Goal: Answer question/provide support: Share knowledge or assist other users

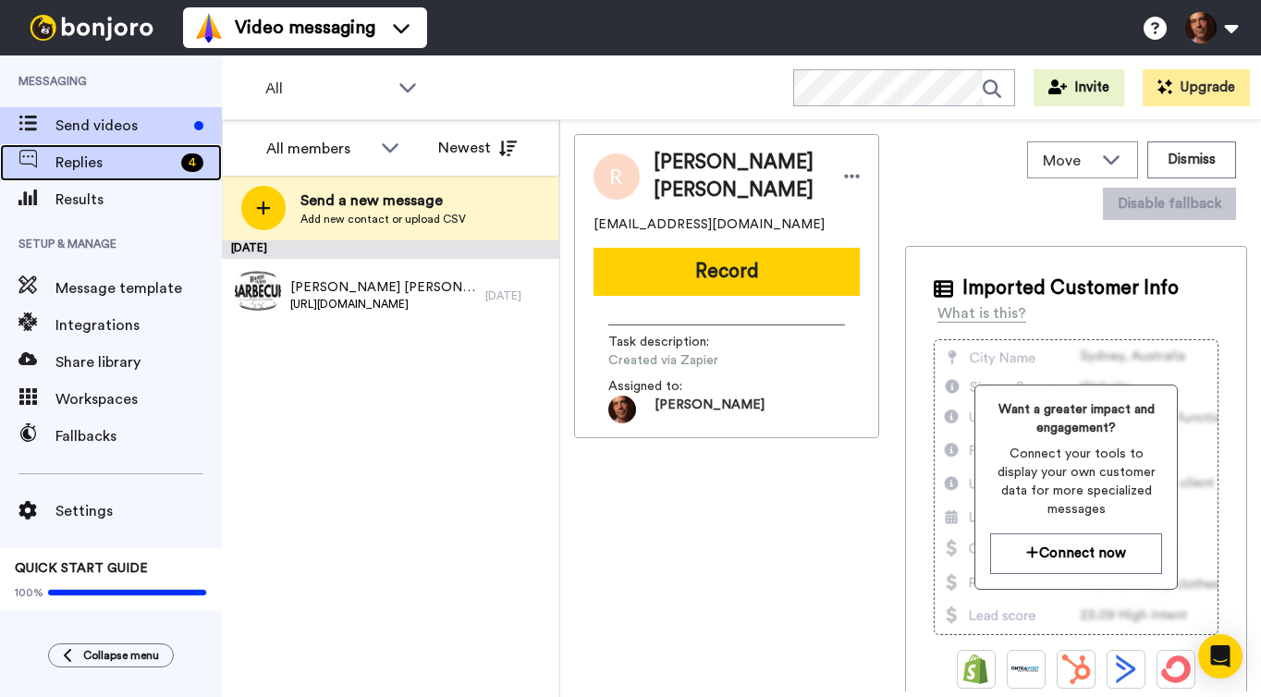
click at [120, 152] on span "Replies" at bounding box center [114, 163] width 118 height 22
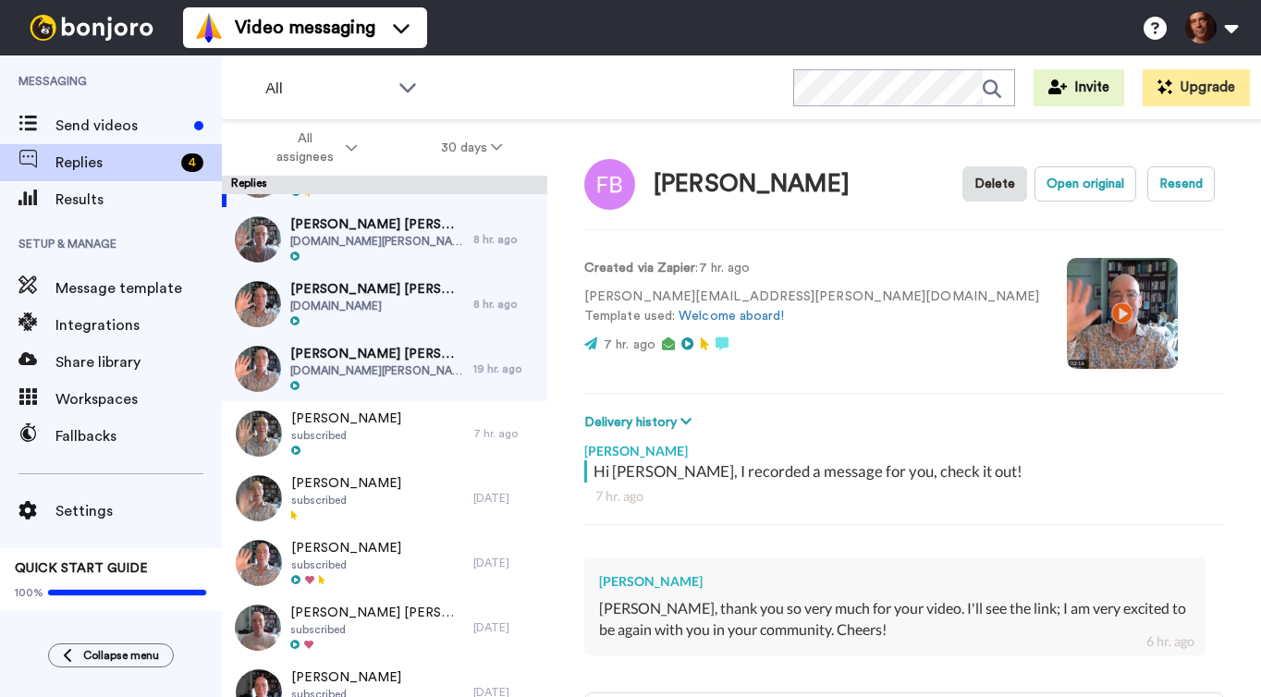
scroll to position [63, 0]
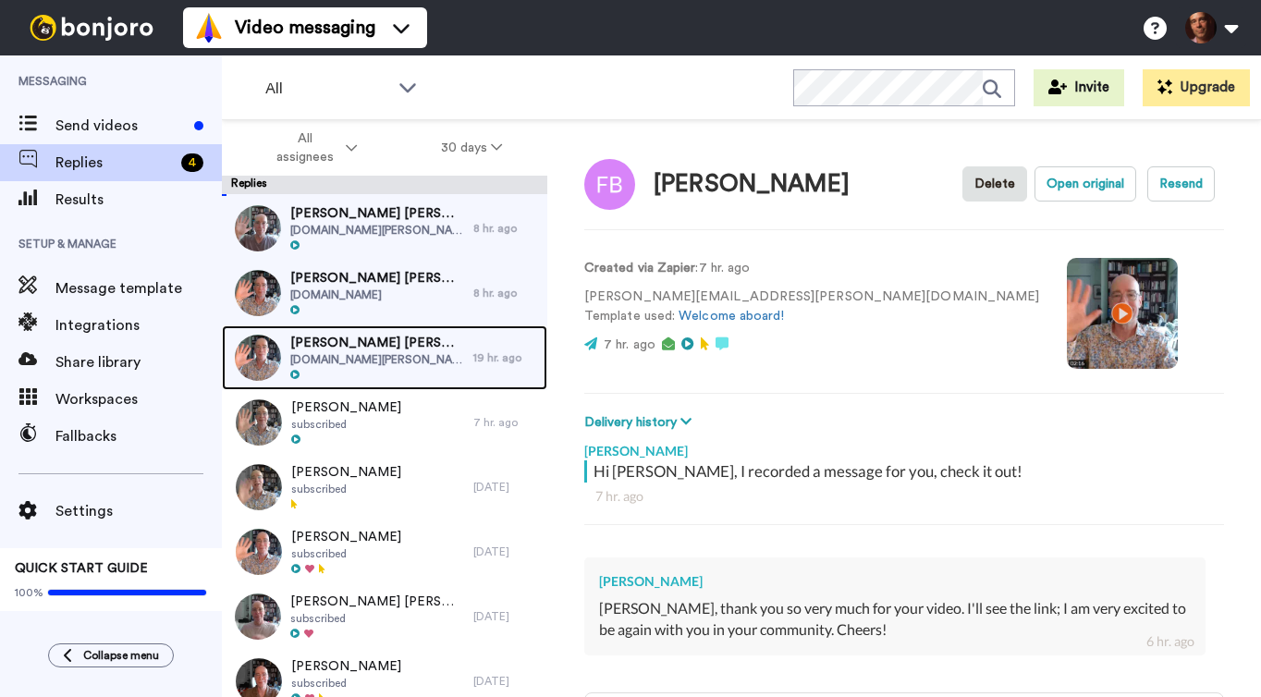
click at [386, 348] on span "[PERSON_NAME] [PERSON_NAME]" at bounding box center [377, 343] width 174 height 18
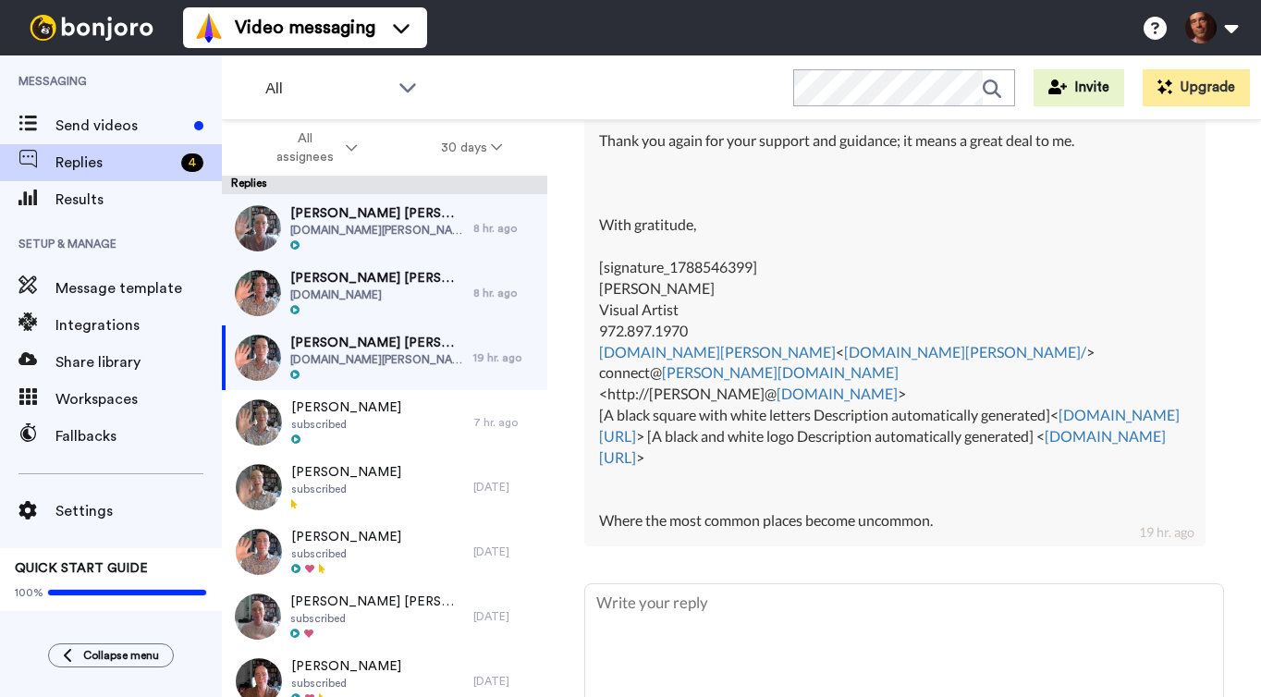
scroll to position [1378, 0]
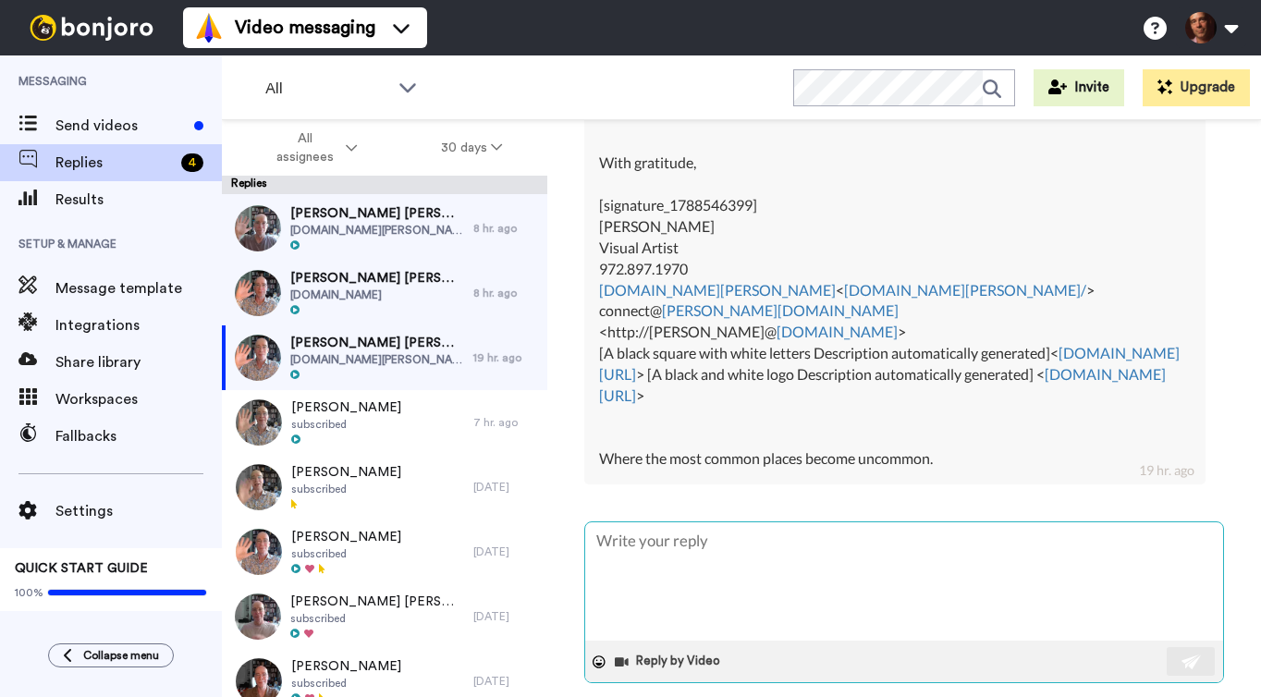
click at [688, 544] on textarea at bounding box center [904, 581] width 638 height 118
type textarea "x"
type textarea "V"
type textarea "x"
type textarea "Ve"
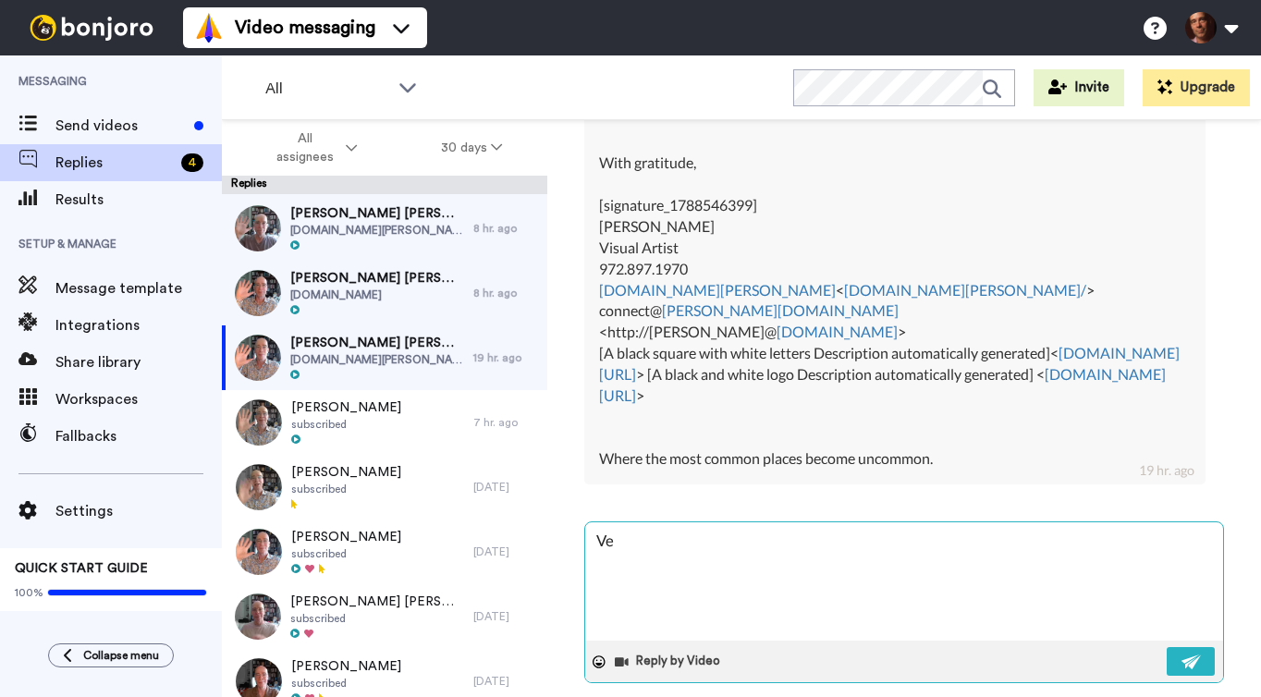
type textarea "x"
type textarea "Ver"
type textarea "x"
type textarea "Very"
type textarea "x"
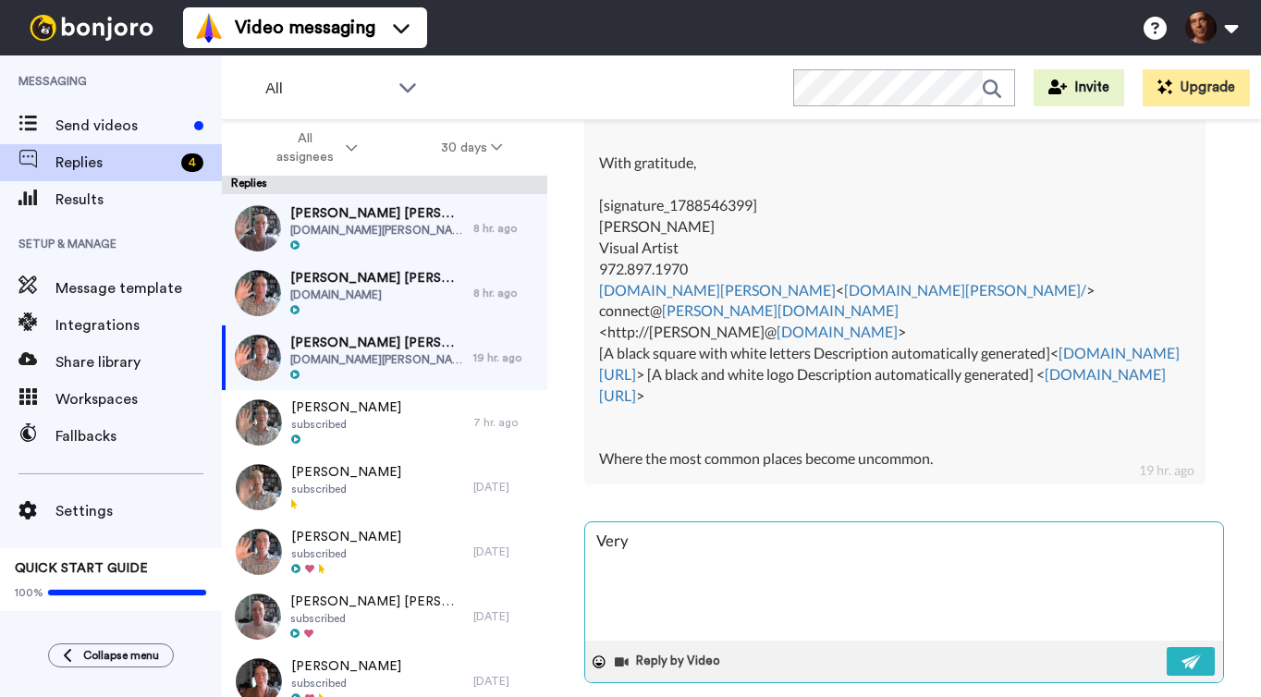
type textarea "Very"
type textarea "x"
type textarea "Very g"
type textarea "x"
type textarea "Very go"
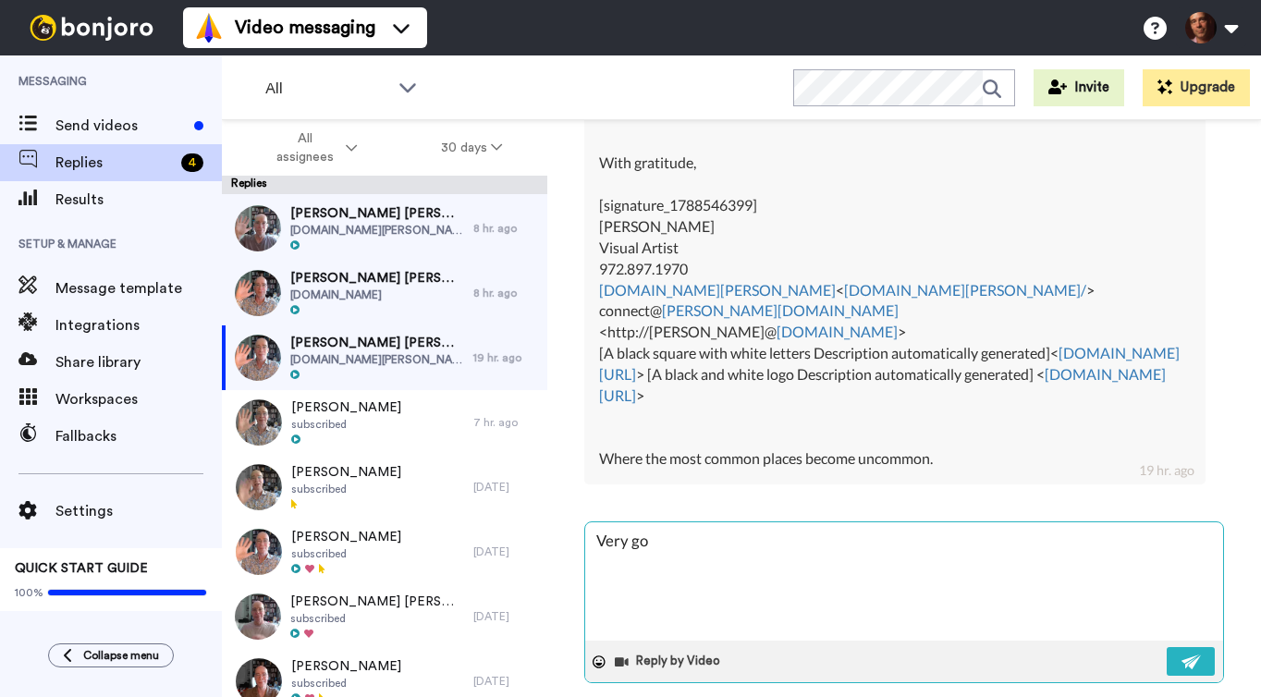
type textarea "x"
type textarea "Very goo"
type textarea "x"
type textarea "Very good"
type textarea "x"
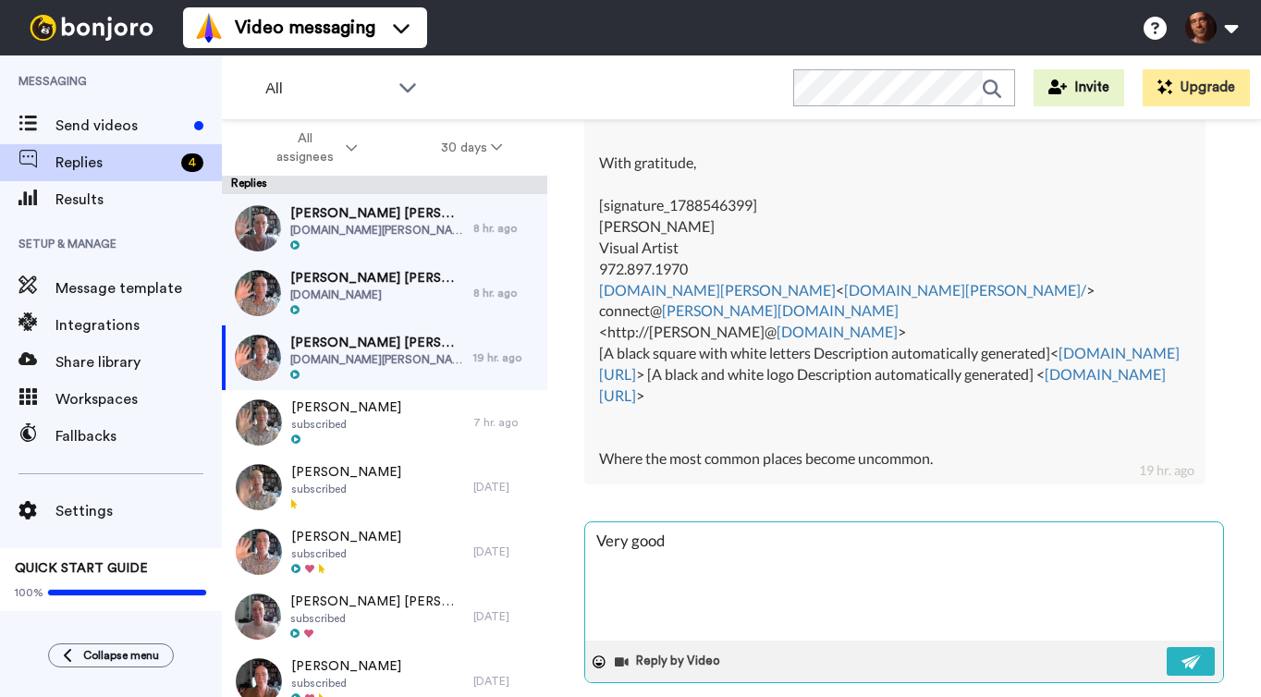
type textarea "Very good"
type textarea "x"
type textarea "Very good t"
type textarea "x"
type textarea "Very good to"
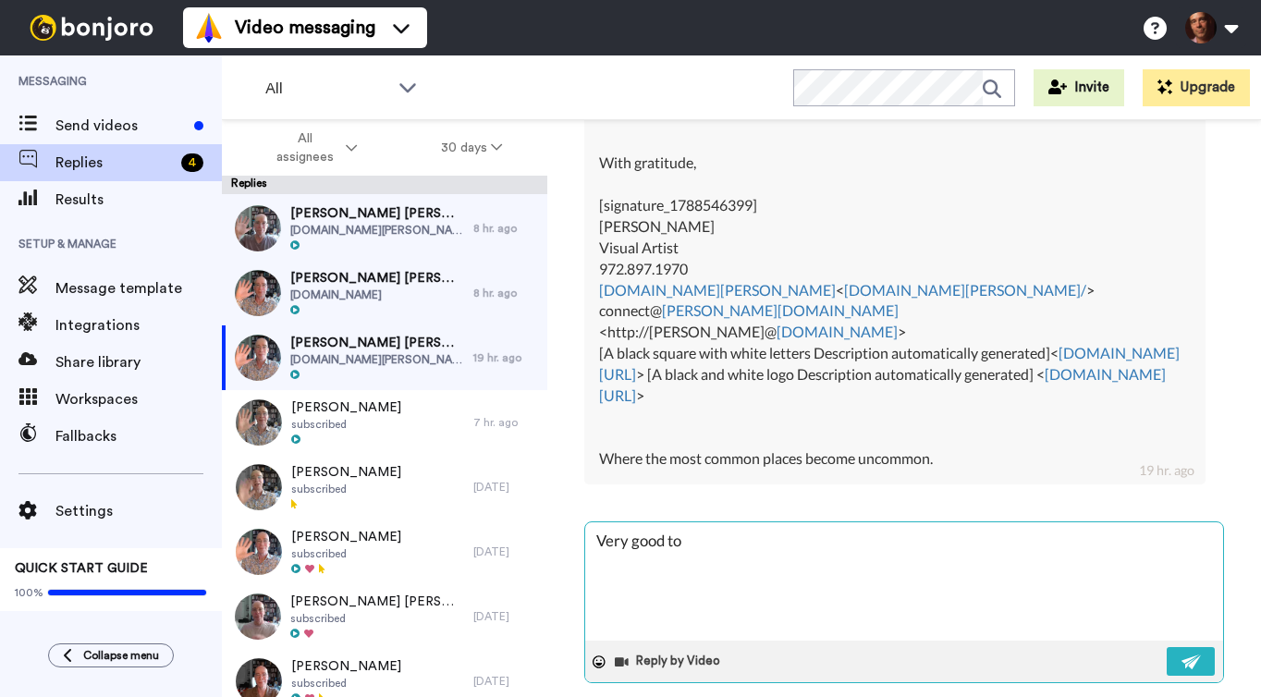
type textarea "x"
type textarea "Very good to"
type textarea "x"
type textarea "Very good to h"
type textarea "x"
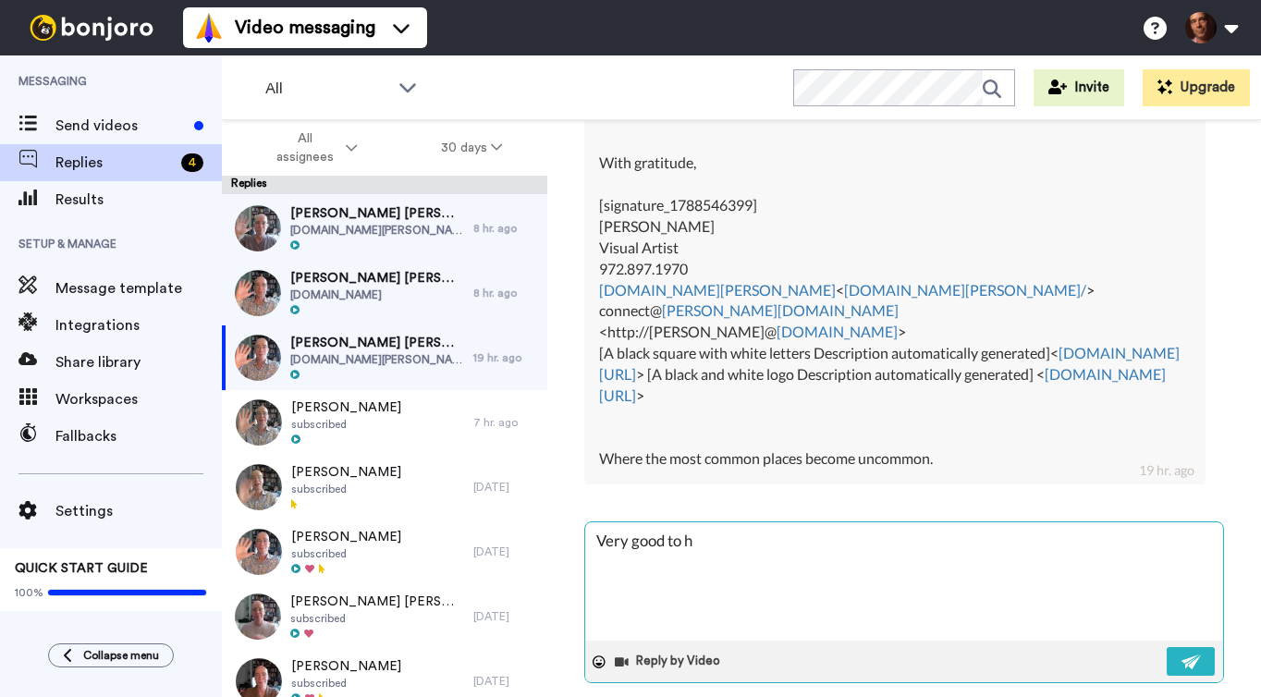
type textarea "Very good to he"
type textarea "x"
type textarea "Very good to hea"
type textarea "x"
type textarea "Very good to hear"
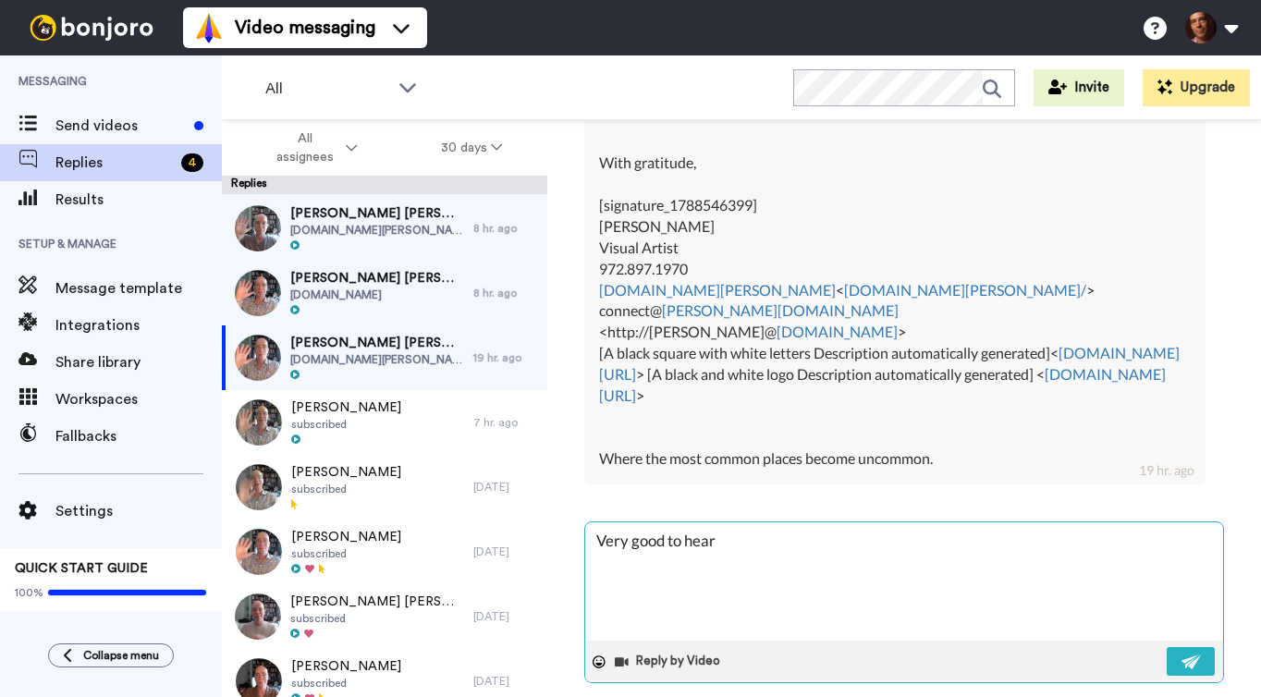
type textarea "x"
type textarea "Very good to hear"
type textarea "x"
type textarea "Very good to hear a"
type textarea "x"
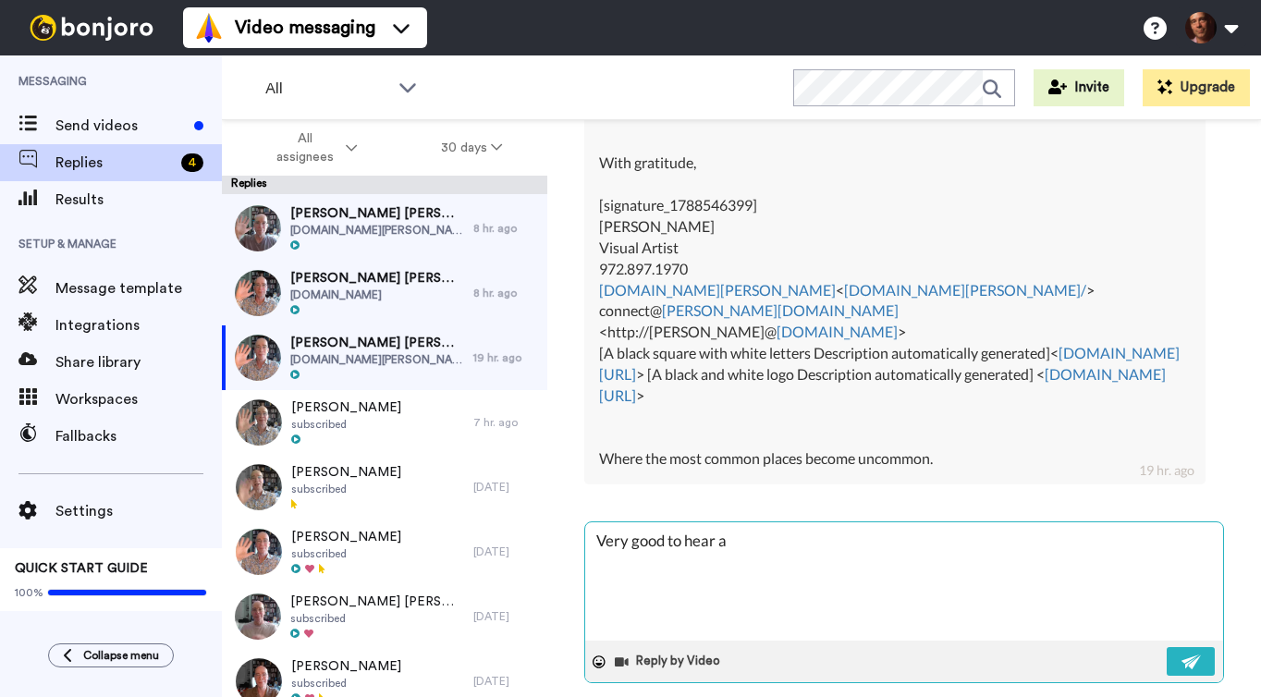
type textarea "Very good to hear al"
type textarea "x"
type textarea "Very good to hear all"
type textarea "x"
type textarea "Very good to hear all"
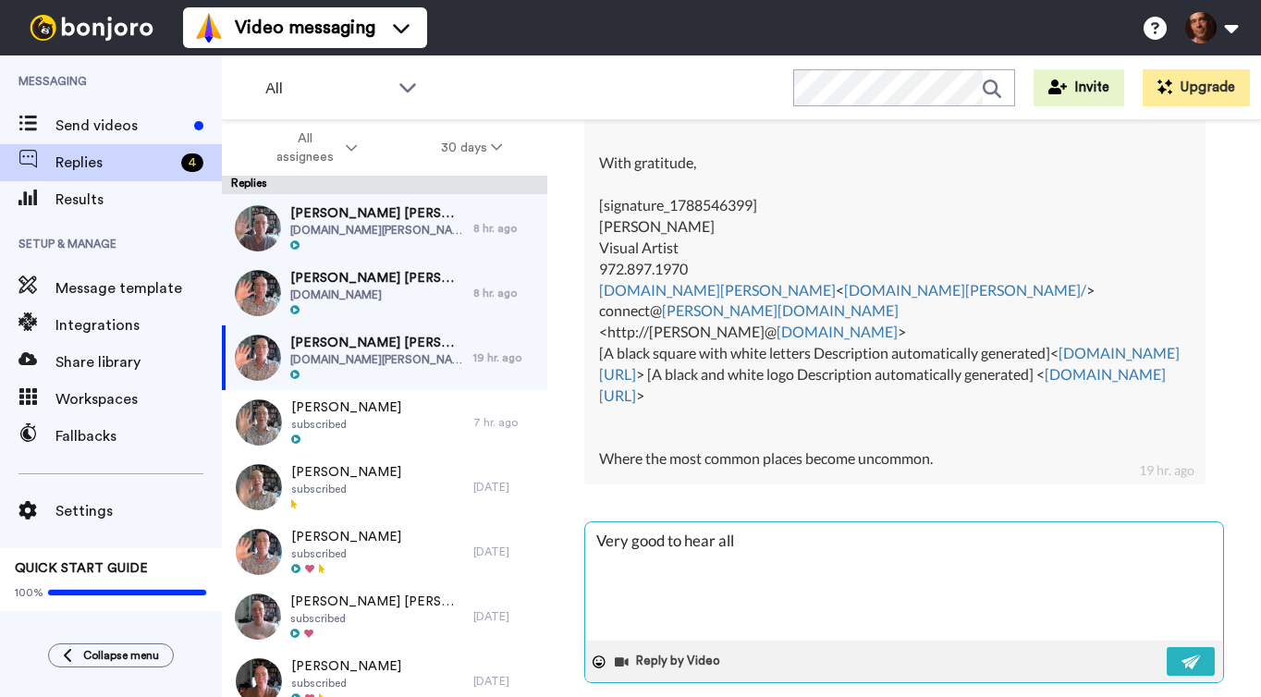
type textarea "x"
type textarea "Very good to hear all t"
type textarea "x"
type textarea "Very good to hear all th"
type textarea "x"
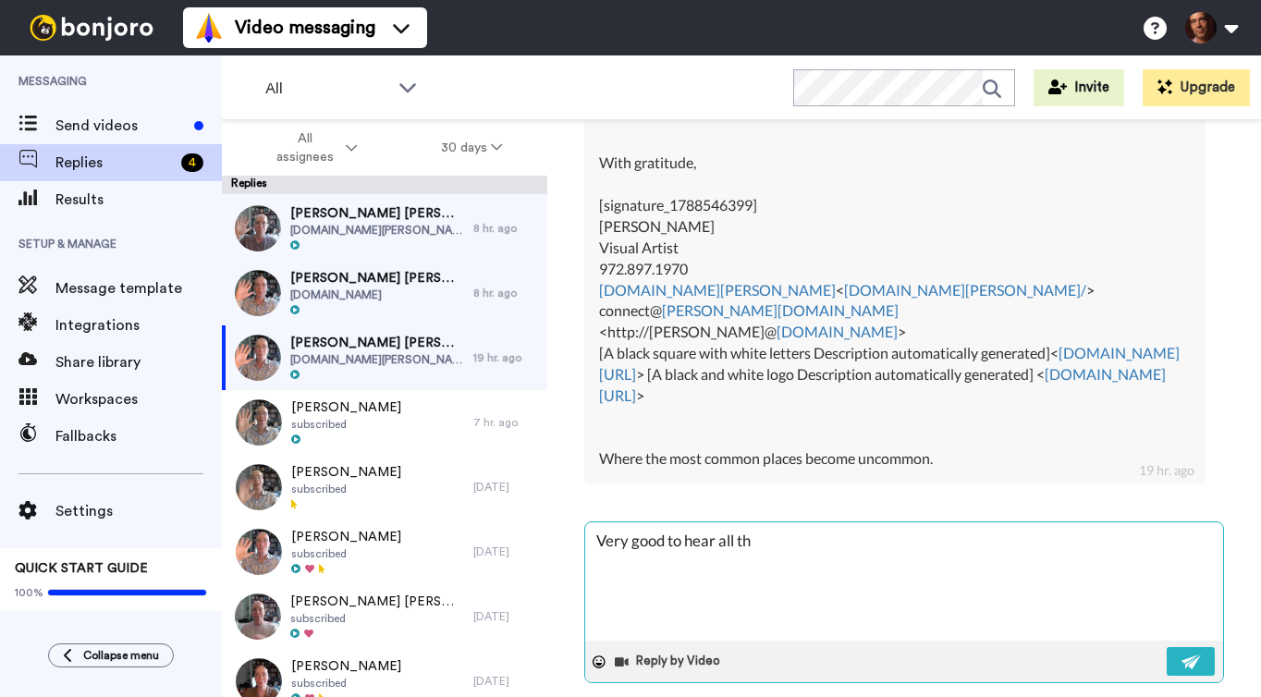
type textarea "Very good to hear all thi"
type textarea "x"
type textarea "Very good to hear all this"
type textarea "x"
type textarea "Very good to hear all this,"
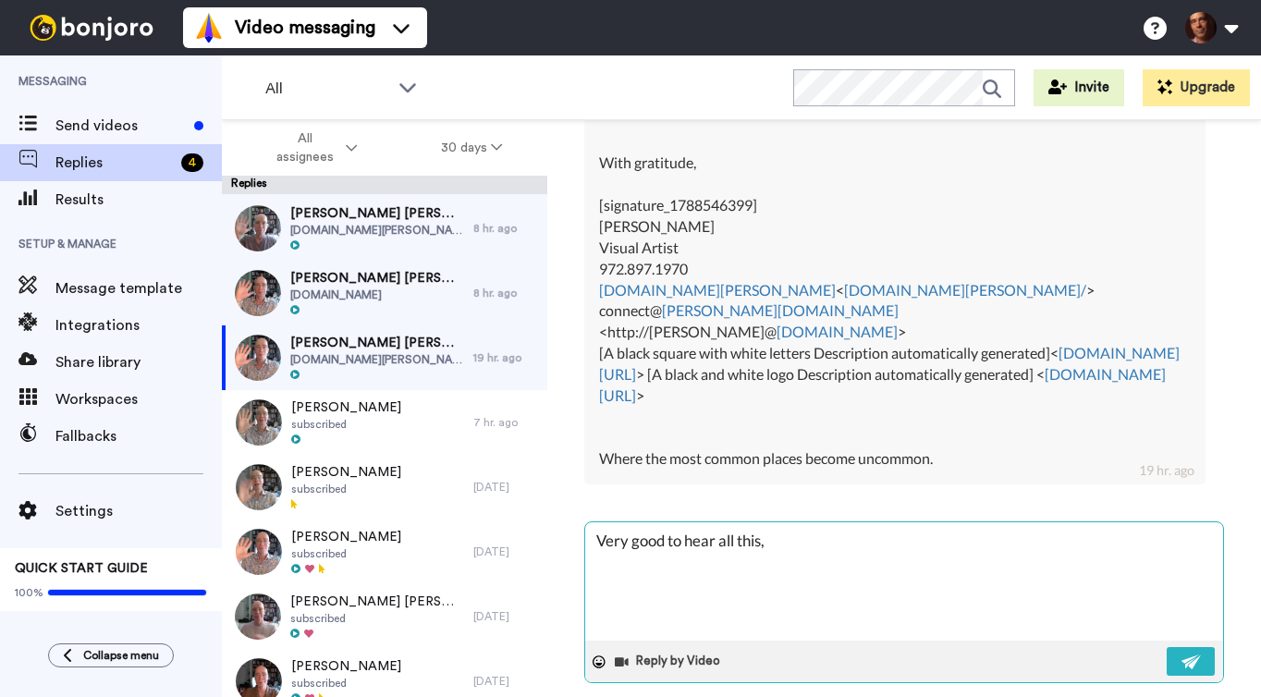
type textarea "x"
type textarea "Very good to hear all this,"
type textarea "x"
type textarea "Very good to hear all this, t"
type textarea "x"
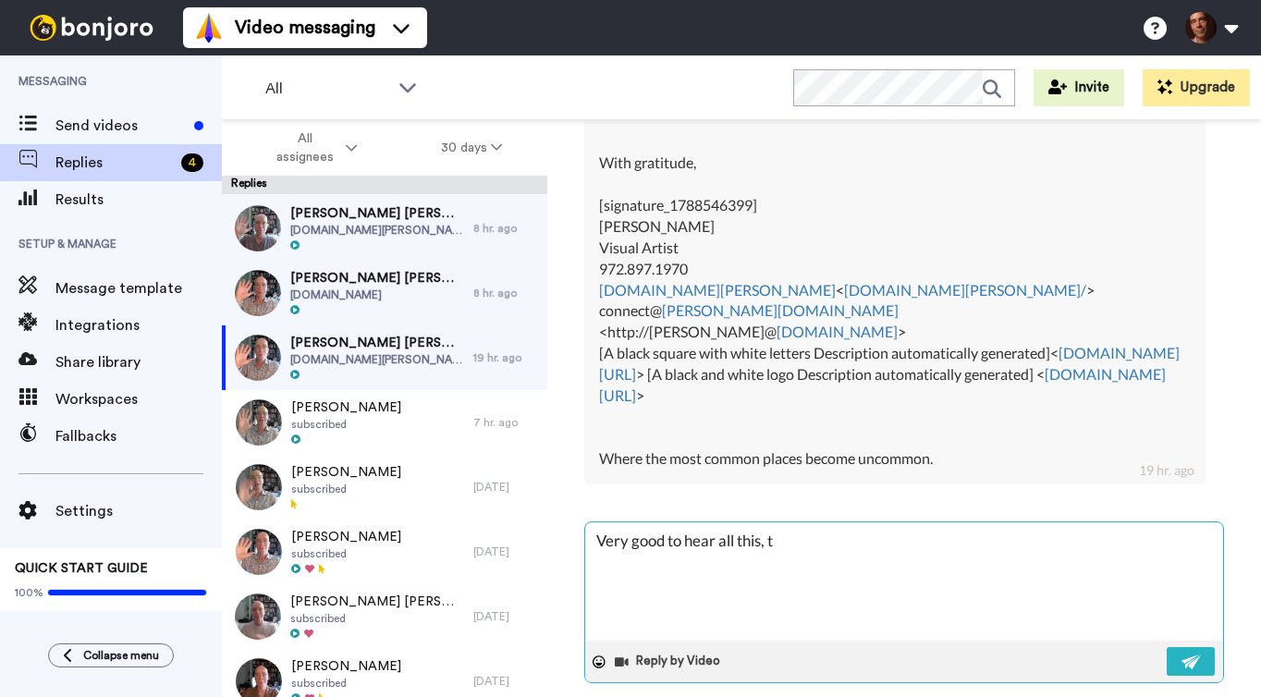
type textarea "Very good to hear all this, th"
type textarea "x"
type textarea "Very good to hear all this, tha"
type textarea "x"
type textarea "Very good to hear all this, than"
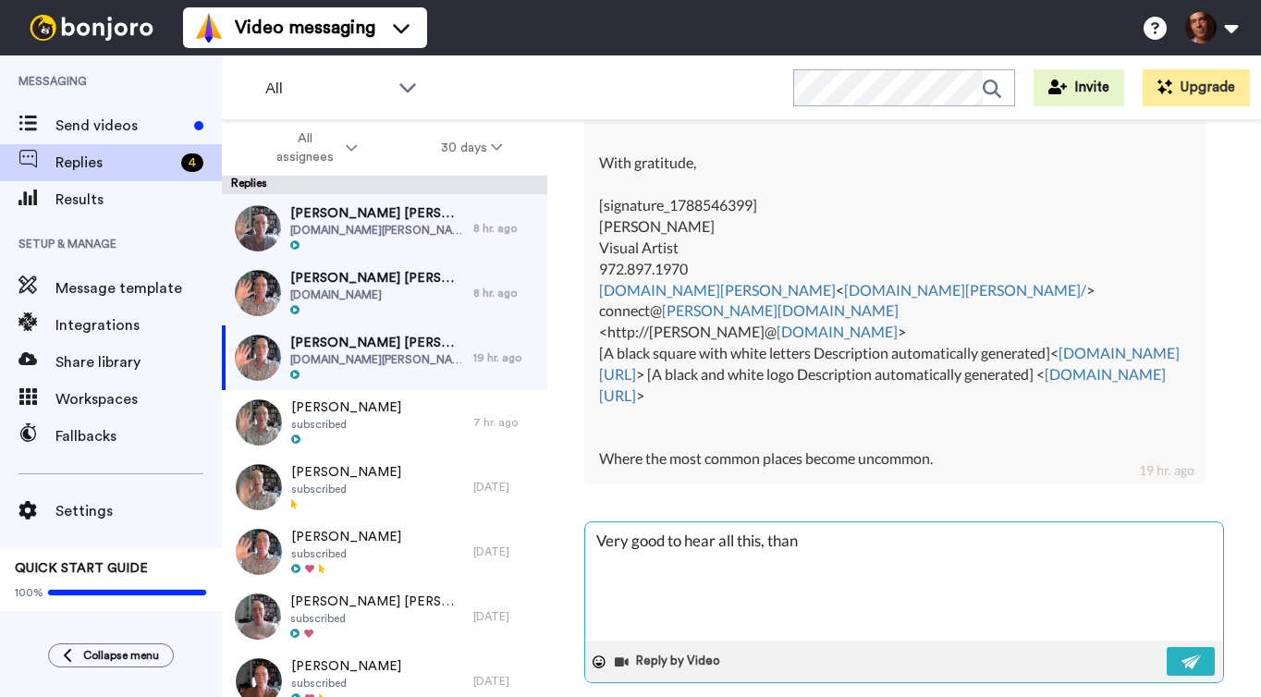
type textarea "x"
type textarea "Very good to hear all this, thank"
type textarea "x"
type textarea "Very good to hear all this, thank y"
type textarea "x"
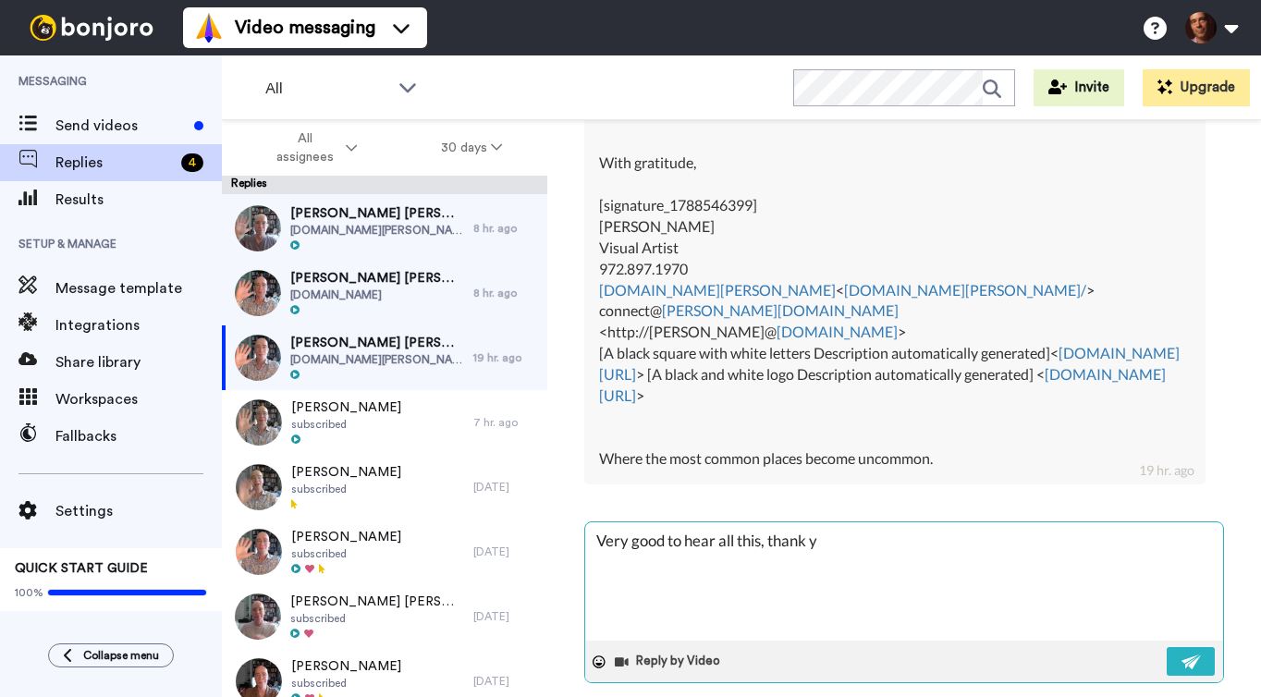
type textarea "Very good to hear all this, thank yo"
type textarea "x"
type textarea "Very good to hear all this, thank you"
type textarea "x"
type textarea "Very good to hear all this, thank you."
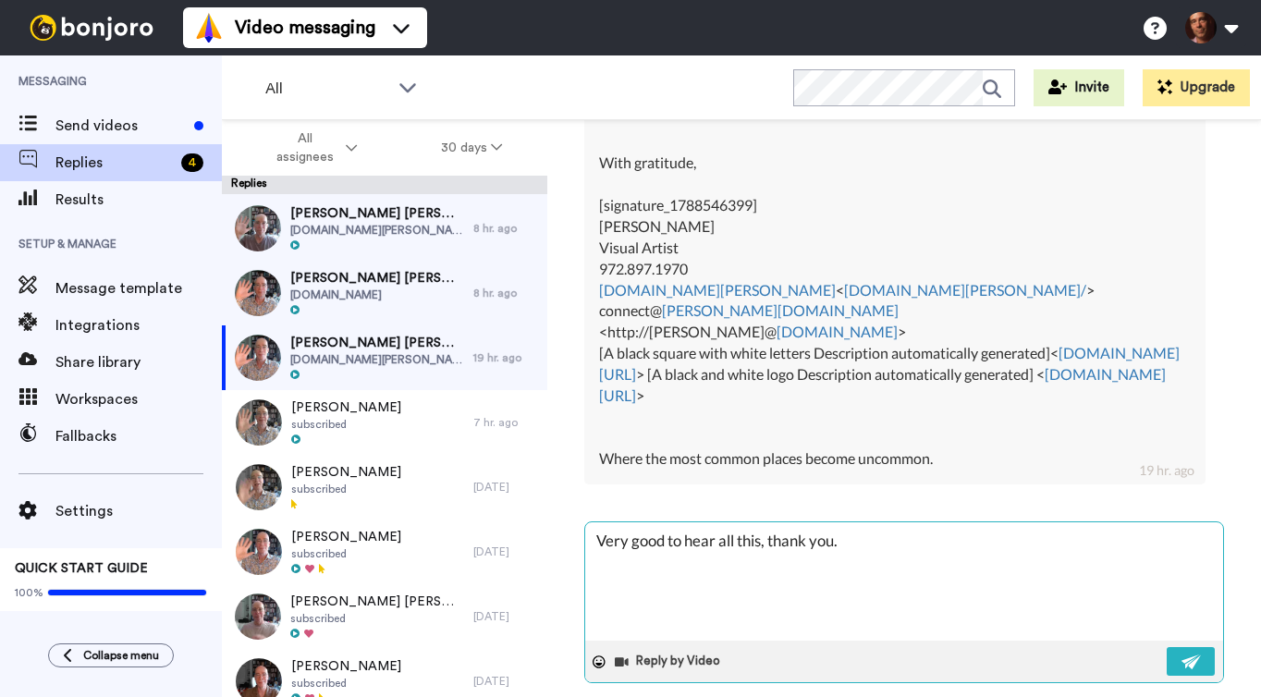
type textarea "x"
type textarea "Very good to hear all this, thank you."
type textarea "x"
type textarea "Very good to hear all this, thank you. H"
type textarea "x"
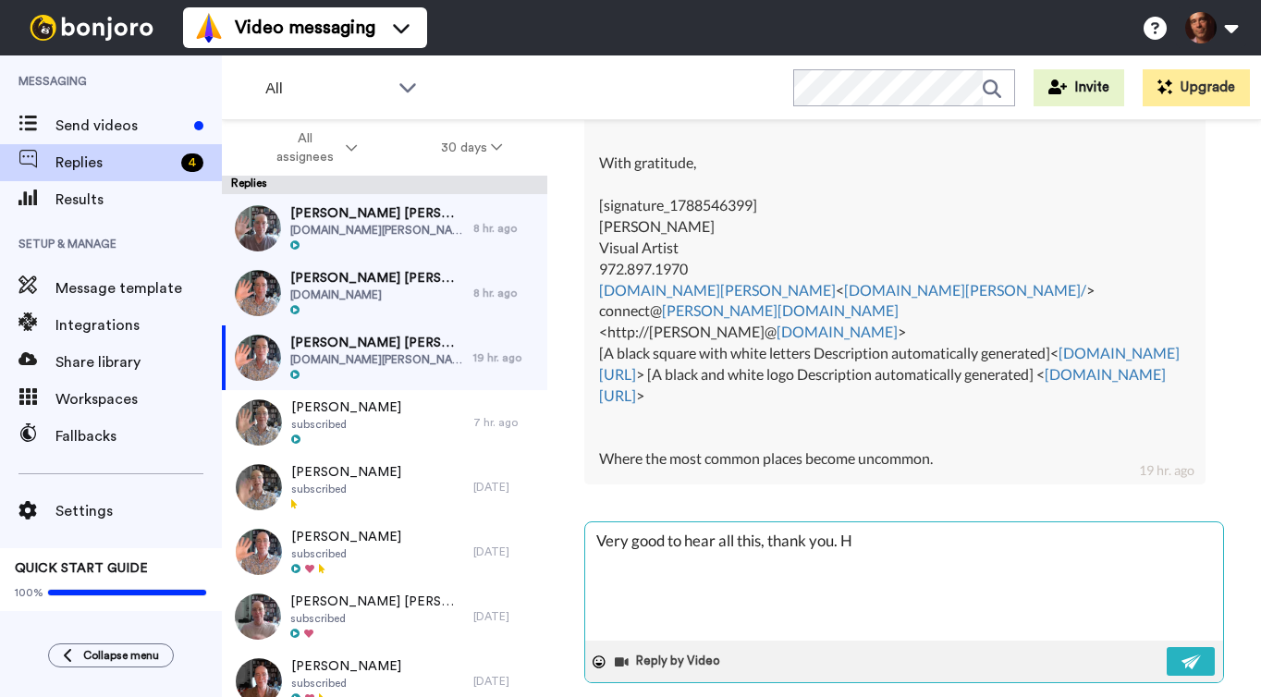
type textarea "Very good to hear all this, thank you. Ho"
type textarea "x"
type textarea "Very good to hear all this, thank you. How"
type textarea "x"
type textarea "Very good to hear all this, thank you. How"
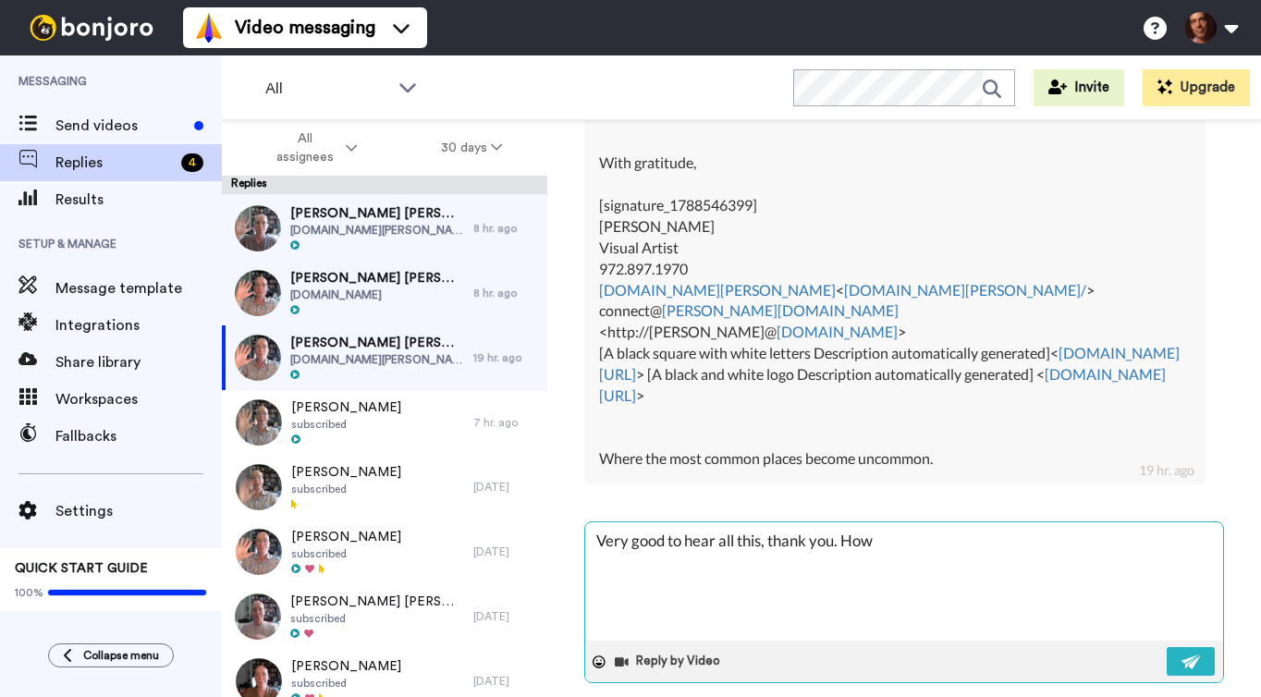
type textarea "x"
type textarea "Very good to hear all this, thank you. How o"
type textarea "x"
type textarea "Very good to hear all this, thank you. How of"
type textarea "x"
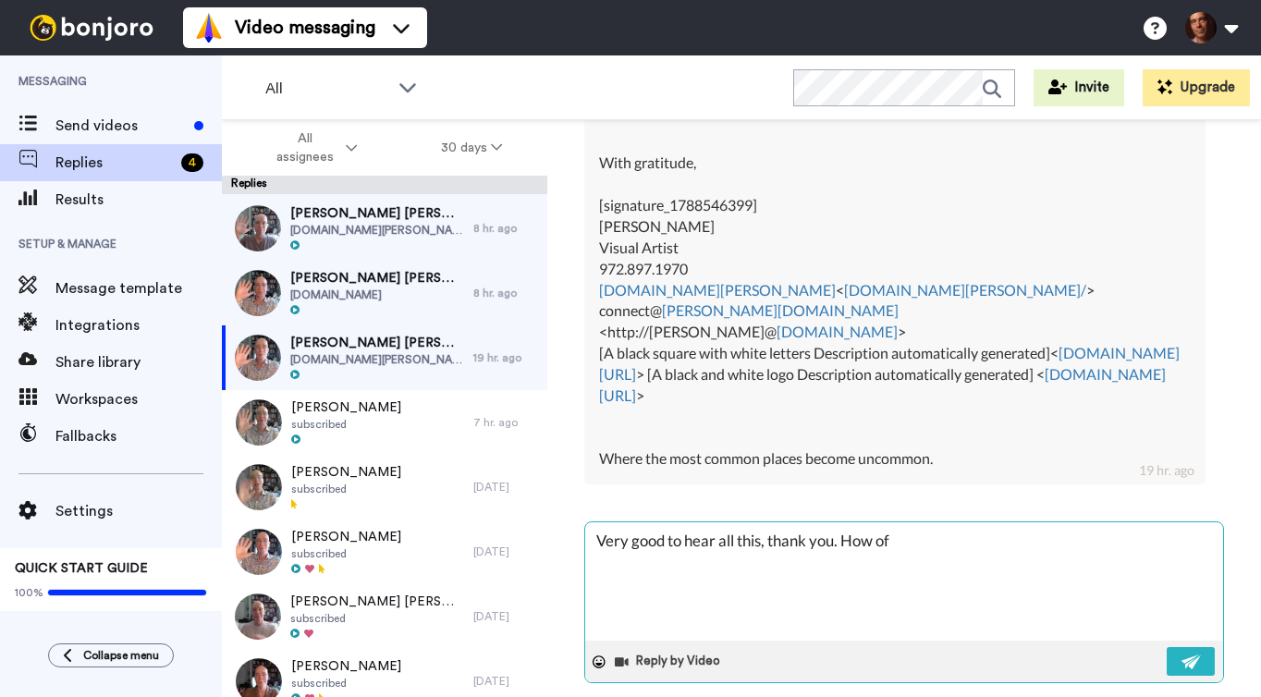
type textarea "Very good to hear all this, thank you. How oft"
type textarea "x"
type textarea "Very good to hear all this, thank you. How ofte"
type textarea "x"
type textarea "Very good to hear all this, thank you. How often"
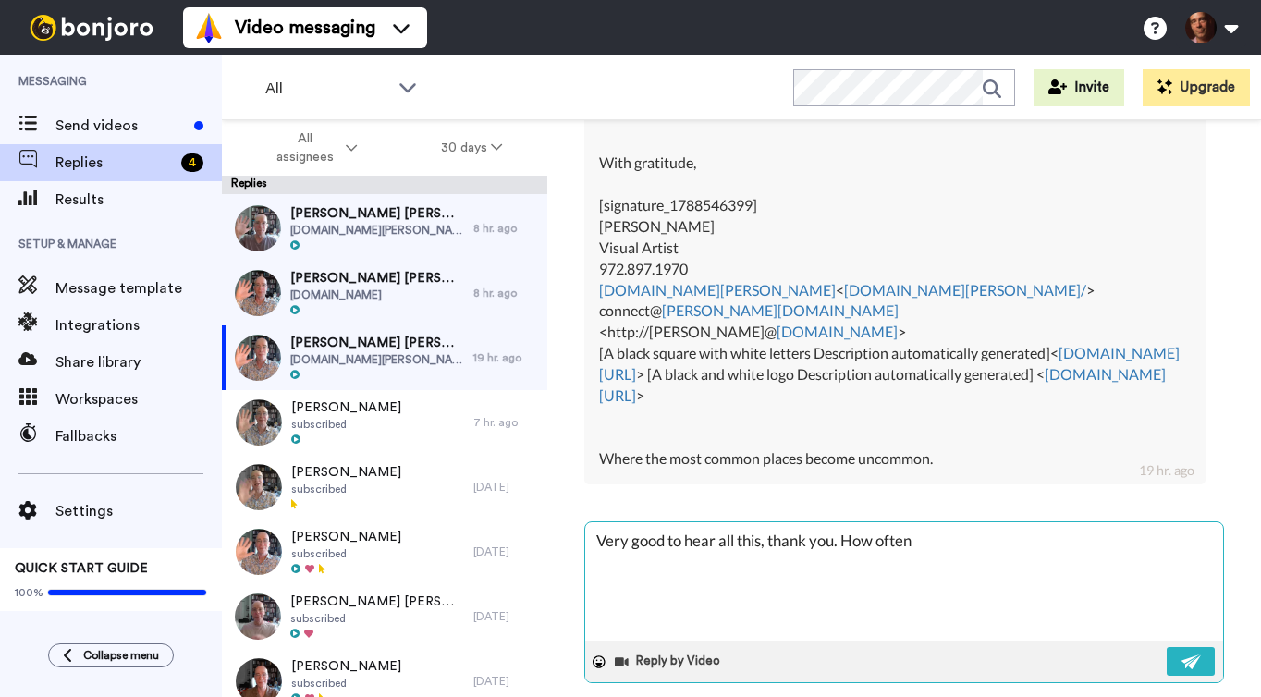
type textarea "x"
type textarea "Very good to hear all this, thank you. How often"
type textarea "x"
type textarea "Very good to hear all this, thank you. How often d"
type textarea "x"
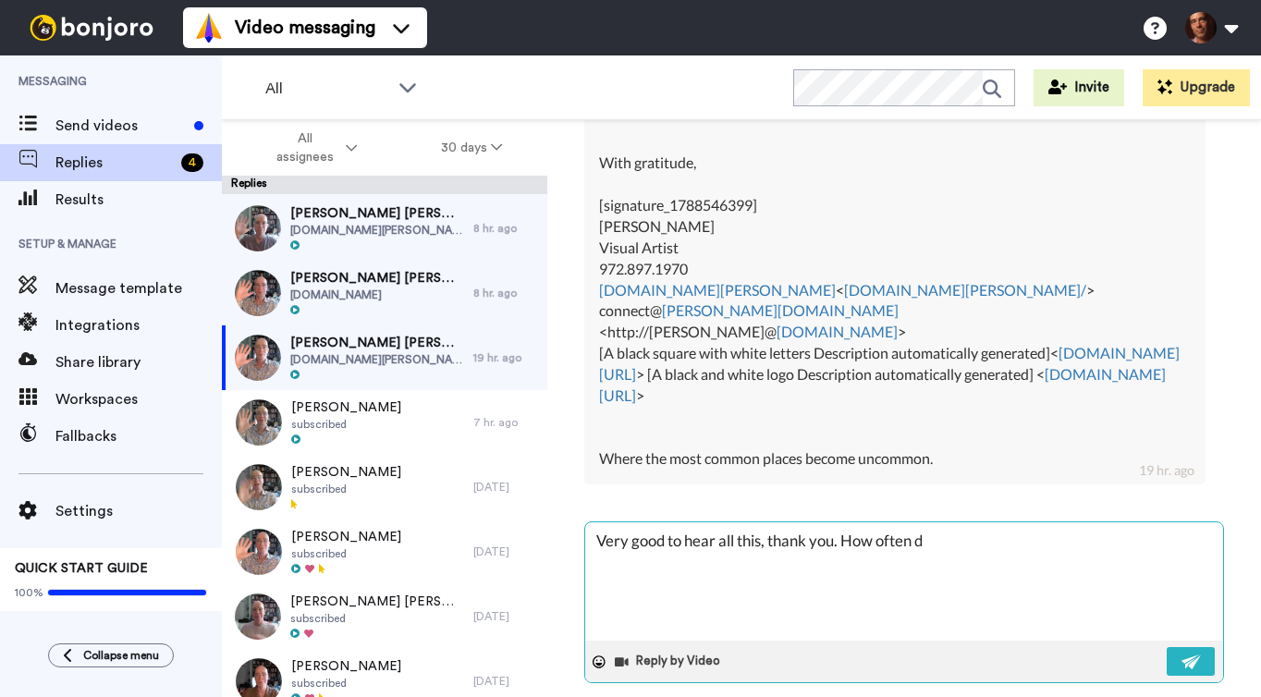
type textarea "Very good to hear all this, thank you. How often do"
type textarea "x"
type textarea "Very good to hear all this, thank you. How often do"
type textarea "x"
type textarea "Very good to hear all this, thank you. How often do y"
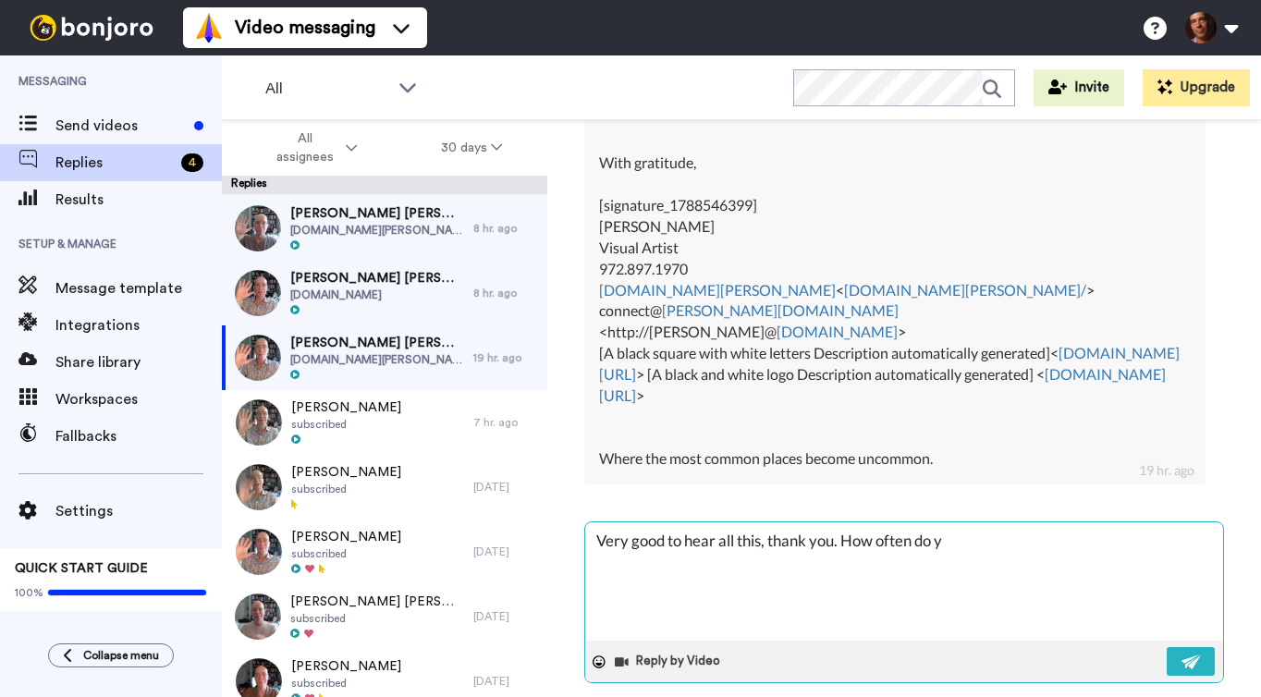
type textarea "x"
type textarea "Very good to hear all this, thank you. How often do yo"
type textarea "x"
type textarea "Very good to hear all this, thank you. How often do you"
type textarea "x"
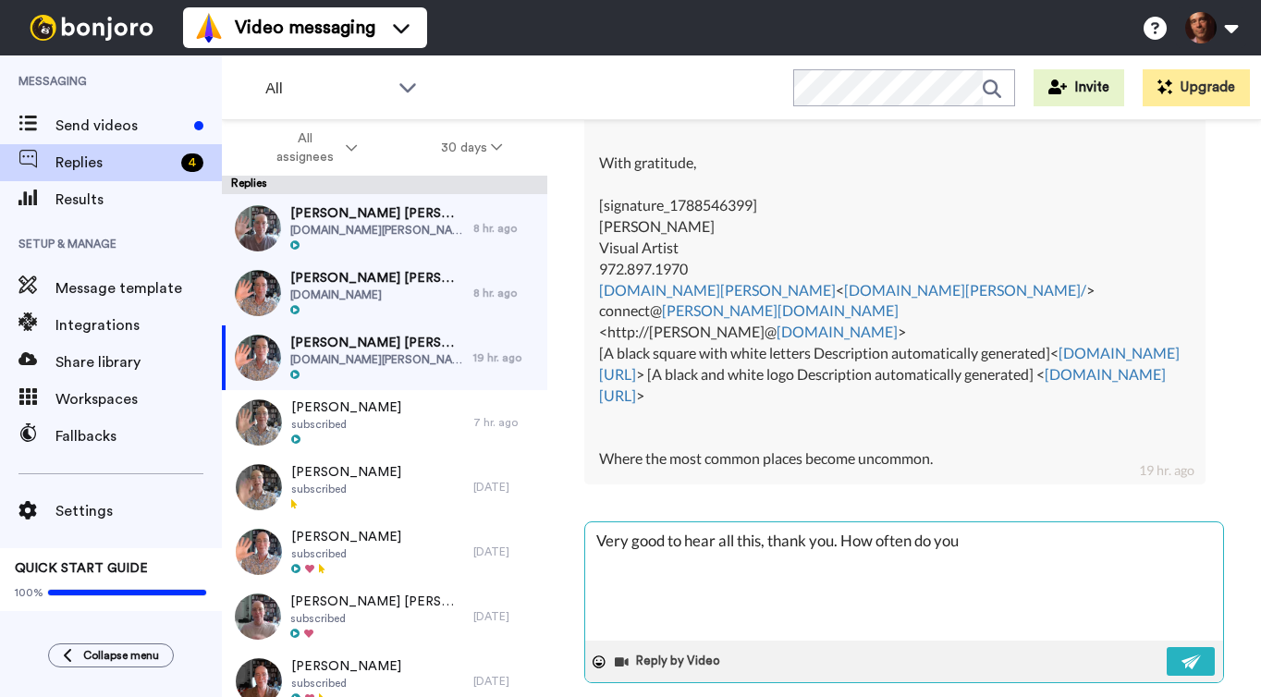
type textarea "Very good to hear all this, thank you. How often do you"
type textarea "x"
type textarea "Very good to hear all this, thank you. How often do you s"
type textarea "x"
type textarea "Very good to hear all this, thank you. How often do you se"
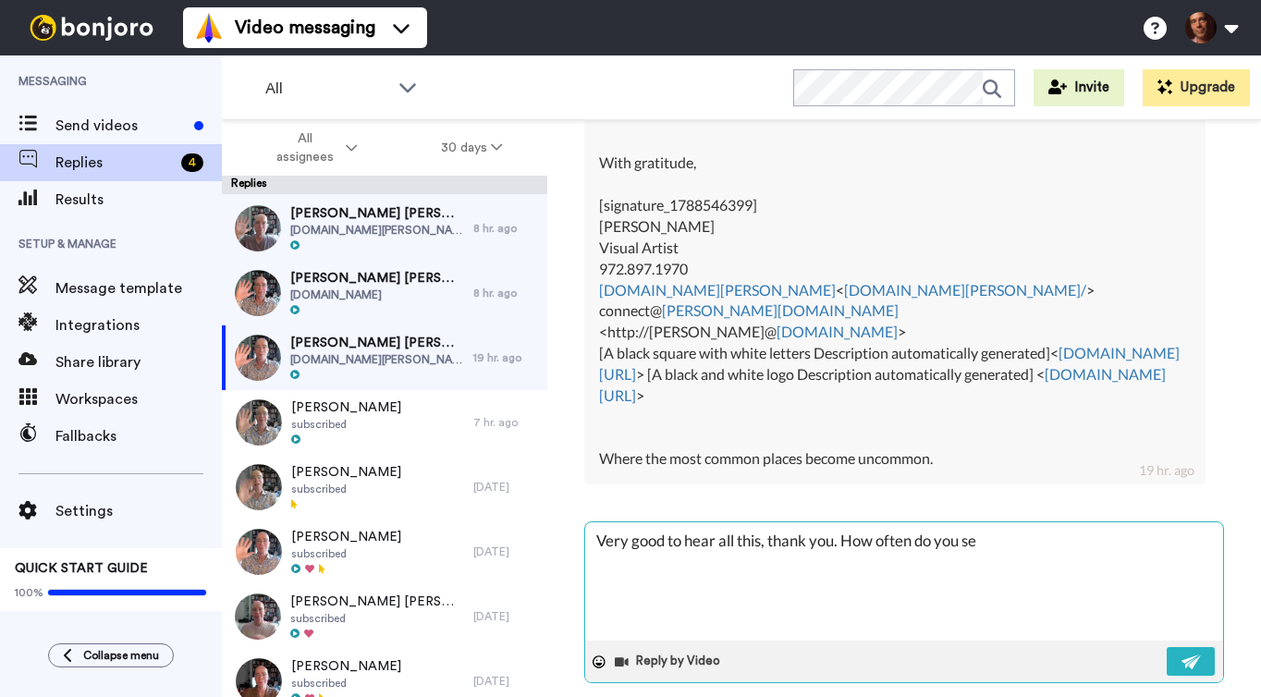
type textarea "x"
type textarea "Very good to hear all this, thank you. How often do you sen"
type textarea "x"
type textarea "Very good to hear all this, thank you. How often do you send"
type textarea "x"
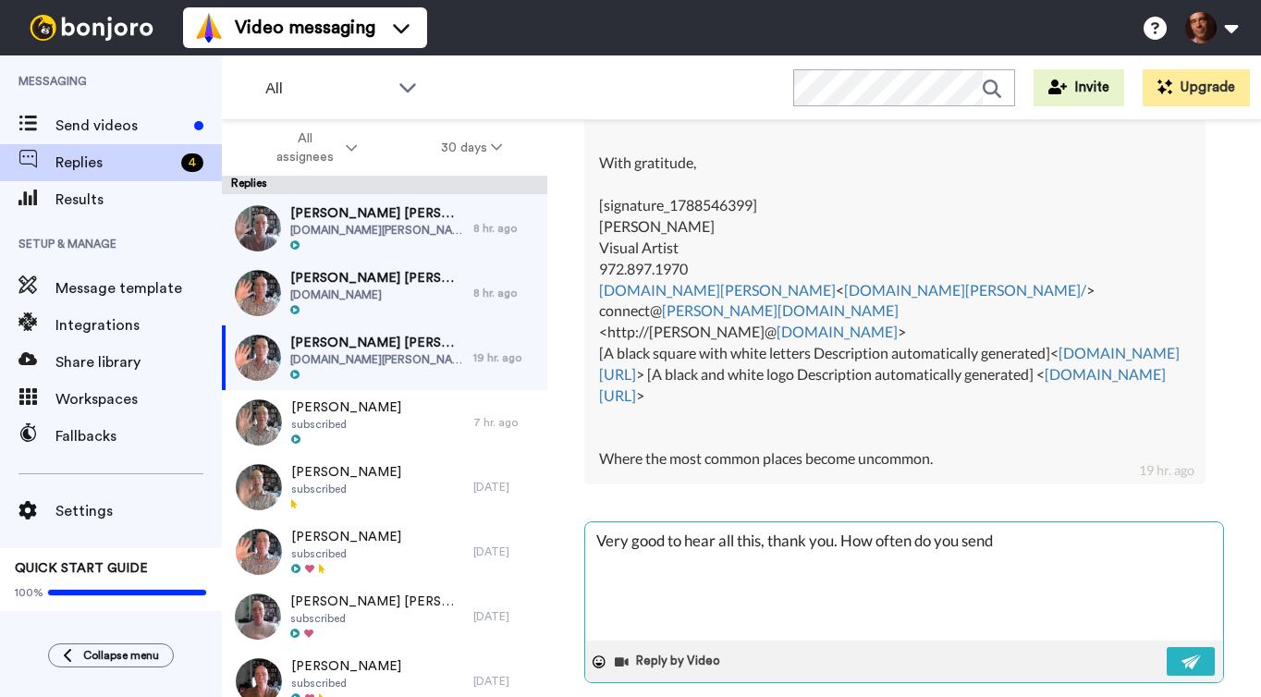
type textarea "Very good to hear all this, thank you. How often do you send"
type textarea "x"
type textarea "Very good to hear all this, thank you. How often do you send a"
type textarea "x"
type textarea "Very good to hear all this, thank you. How often do you send a"
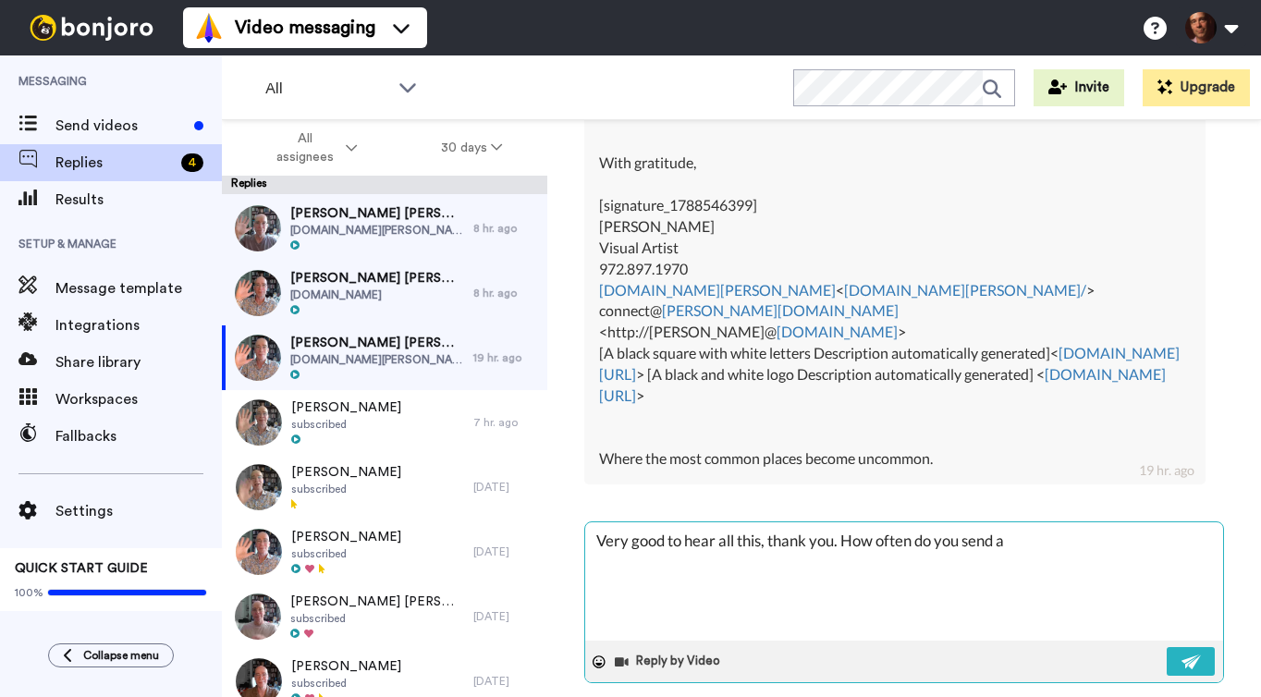
type textarea "x"
type textarea "Very good to hear all this, thank you. How often do you send a n"
type textarea "x"
type textarea "Very good to hear all this, thank you. How often do you send a ne"
type textarea "x"
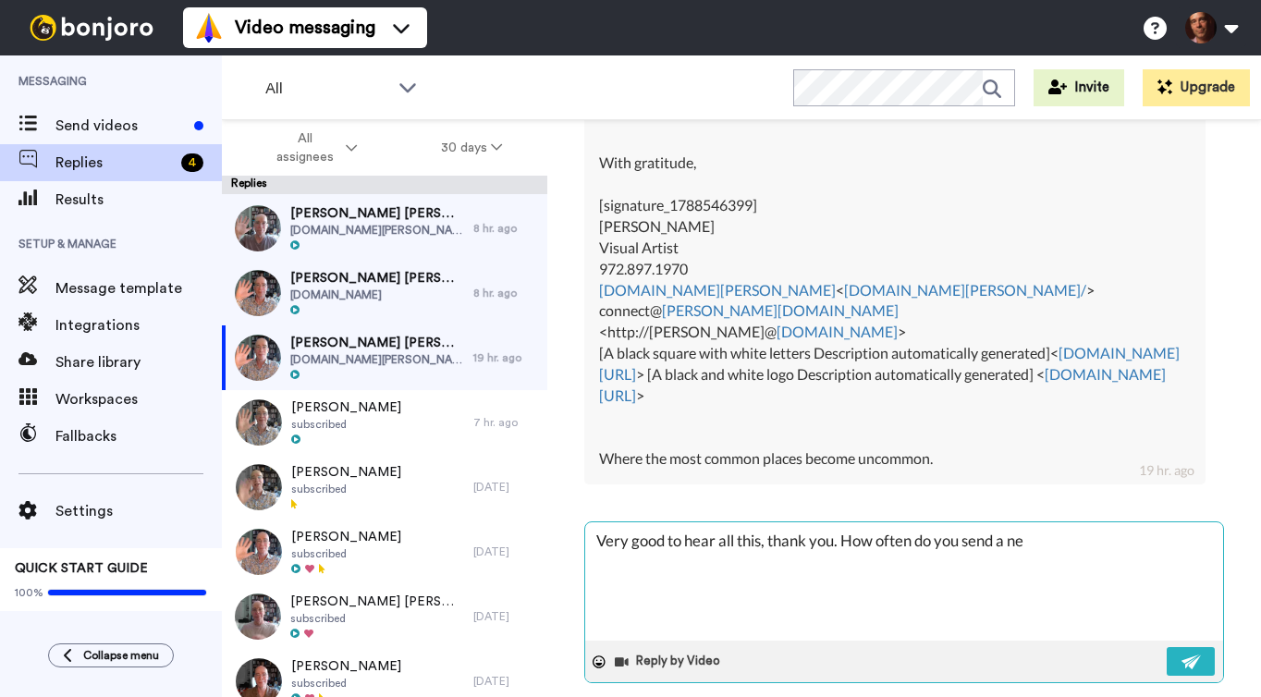
type textarea "Very good to hear all this, thank you. How often do you send a new"
type textarea "x"
type textarea "Very good to hear all this, thank you. How often do you send a news"
type textarea "x"
type textarea "Very good to hear all this, thank you. How often do you send a newsl"
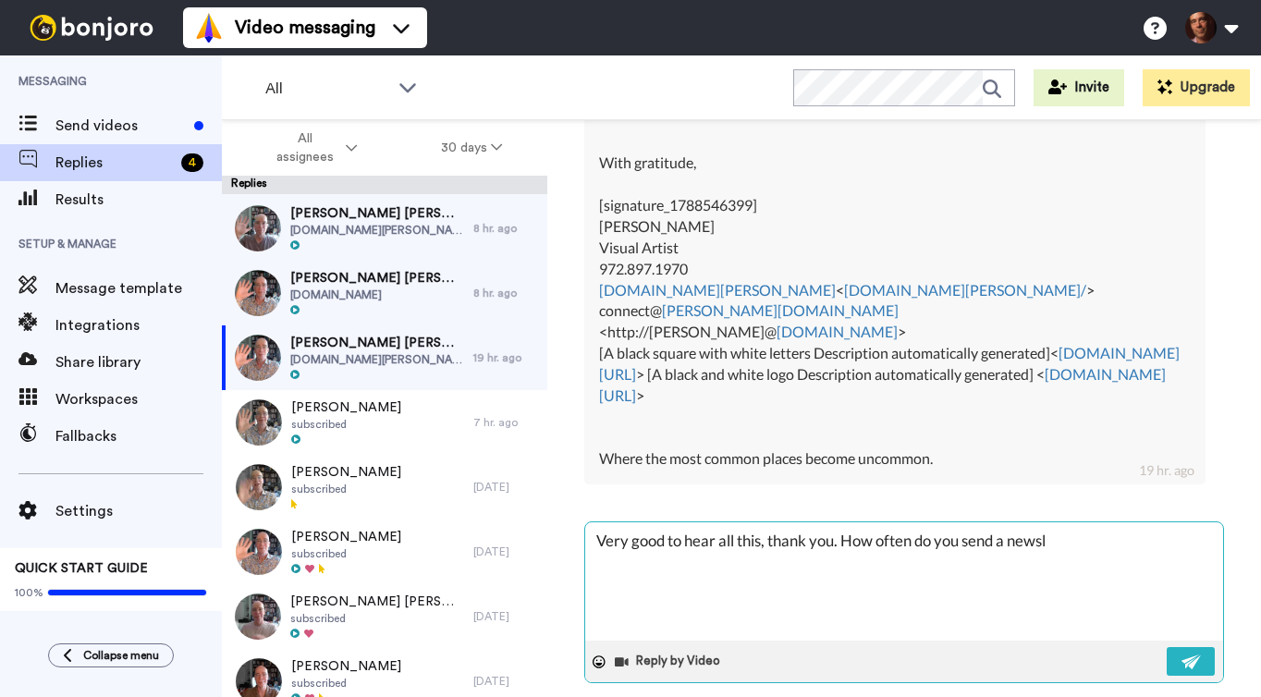
type textarea "x"
type textarea "Very good to hear all this, thank you. How often do you send a newsle"
type textarea "x"
type textarea "Very good to hear all this, thank you. How often do you send a newslet"
type textarea "x"
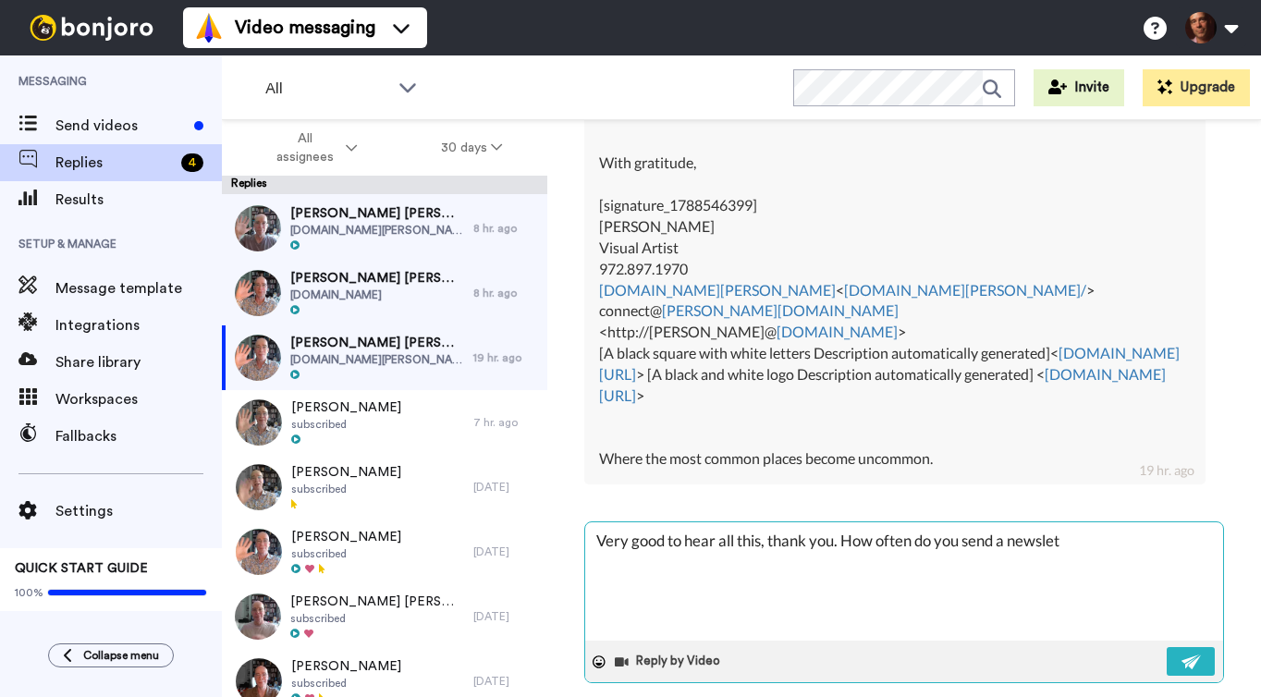
type textarea "Very good to hear all this, thank you. How often do you send a newslett"
type textarea "x"
type textarea "Very good to hear all this, thank you. How often do you send a newslette"
type textarea "x"
type textarea "Very good to hear all this, thank you. How often do you send a newsletter"
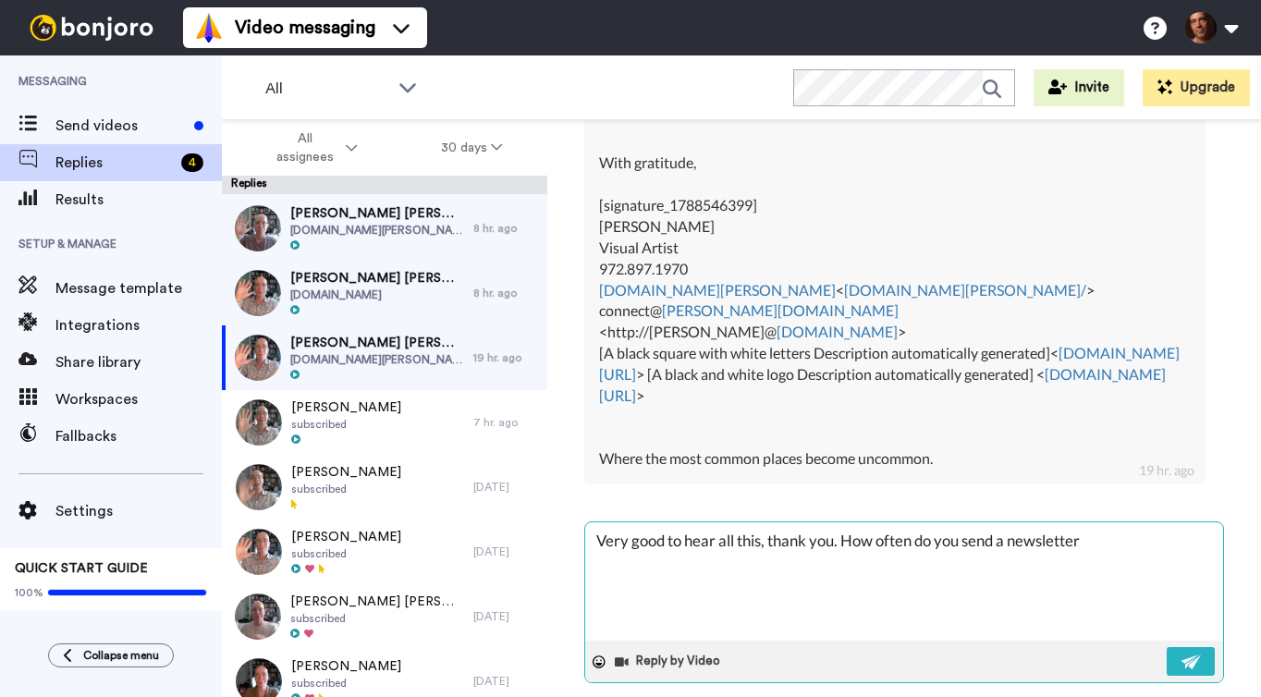
type textarea "x"
type textarea "Very good to hear all this, thank you. How often do you send a newsletter"
type textarea "x"
type textarea "Very good to hear all this, thank you. How often do you send a newsletter a"
type textarea "x"
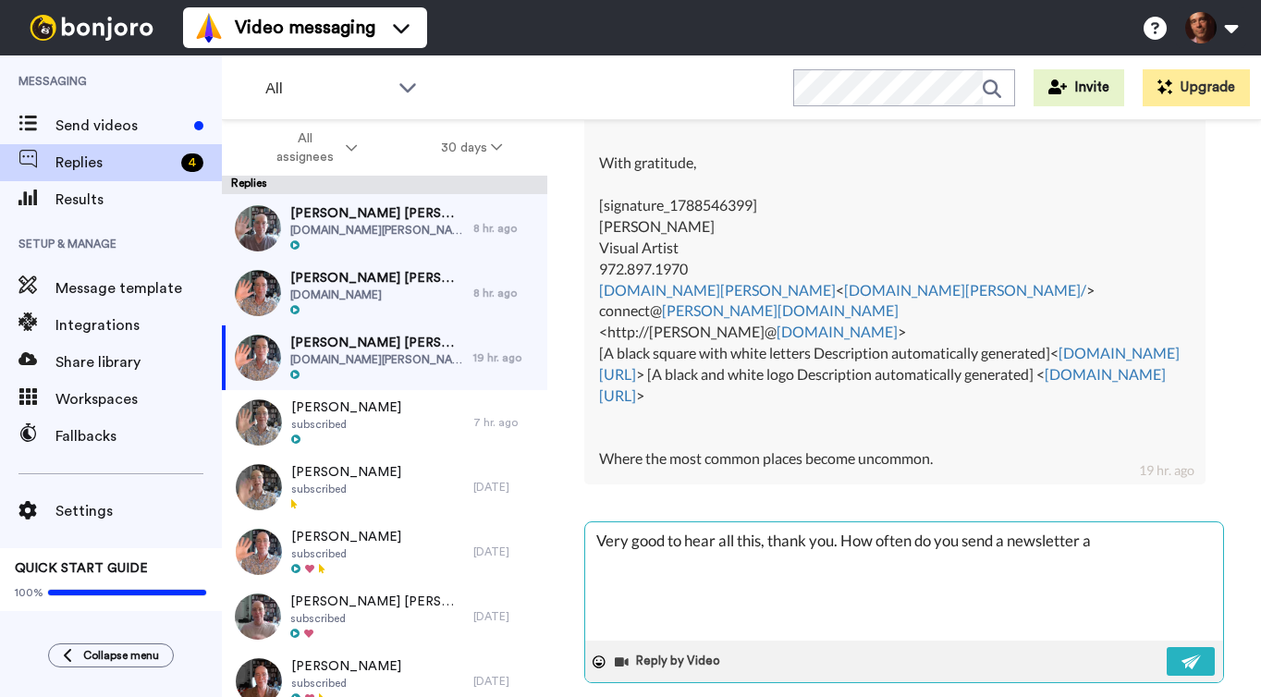
type textarea "Very good to hear all this, thank you. How often do you send a newsletter an"
type textarea "x"
type textarea "Very good to hear all this, thank you. How often do you send a newsletter and"
type textarea "x"
type textarea "Very good to hear all this, thank you. How often do you send a newsletter and"
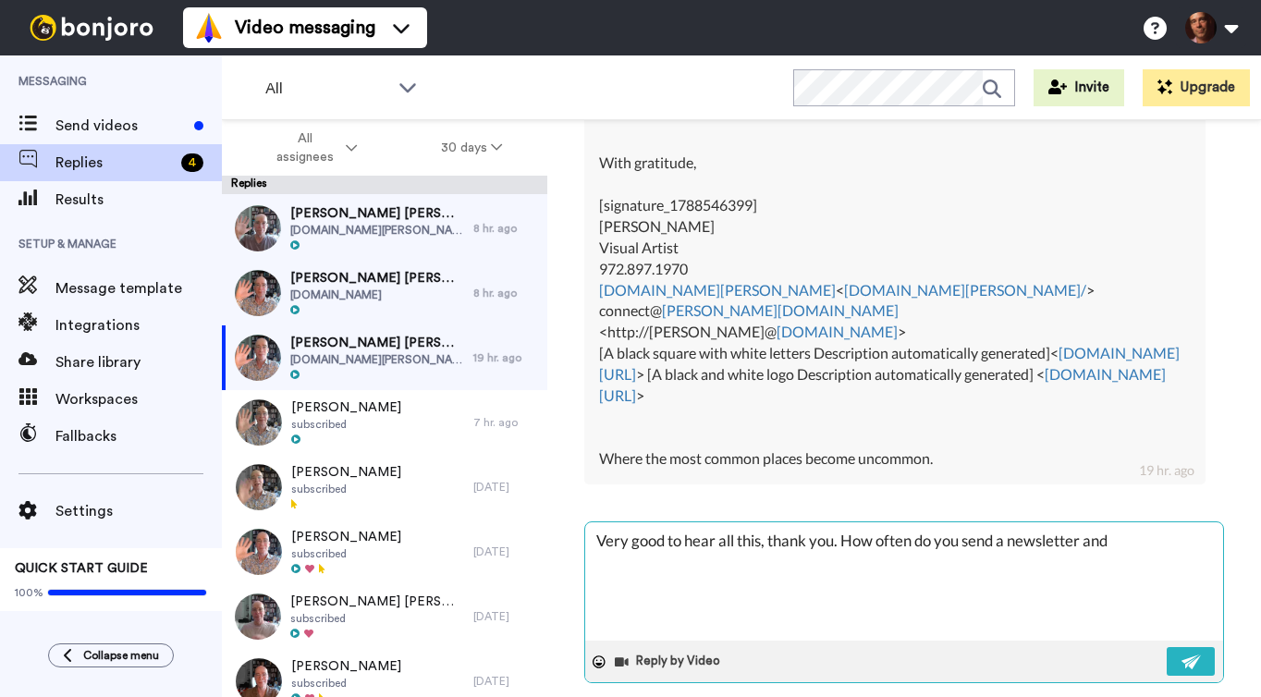
type textarea "x"
type textarea "Very good to hear all this, thank you. How often do you send a newsletter and t"
type textarea "x"
type textarea "Very good to hear all this, thank you. How often do you send a newsletter and to"
type textarea "x"
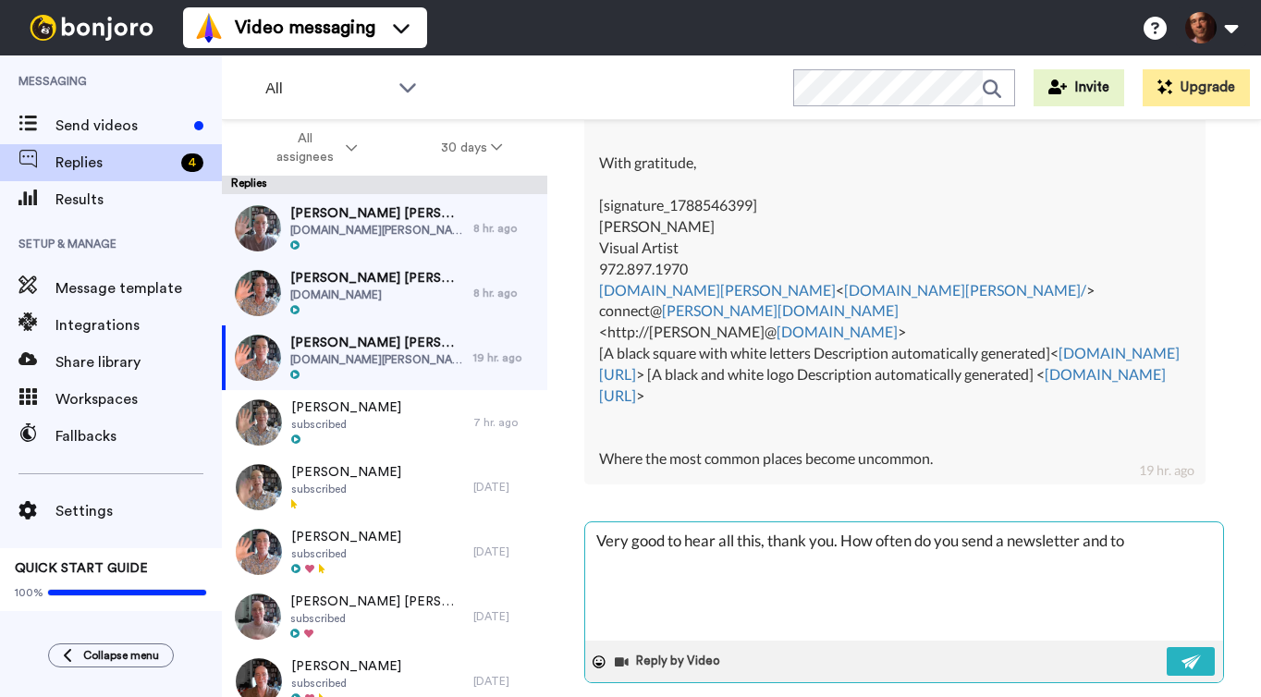
type textarea "Very good to hear all this, thank you. How often do you send a newsletter and t…"
type textarea "x"
type textarea "Very good to hear all this, thank you. How often do you send a newsletter and t…"
type textarea "x"
type textarea "Very good to hear all this, thank you. How often do you send a newsletter and t…"
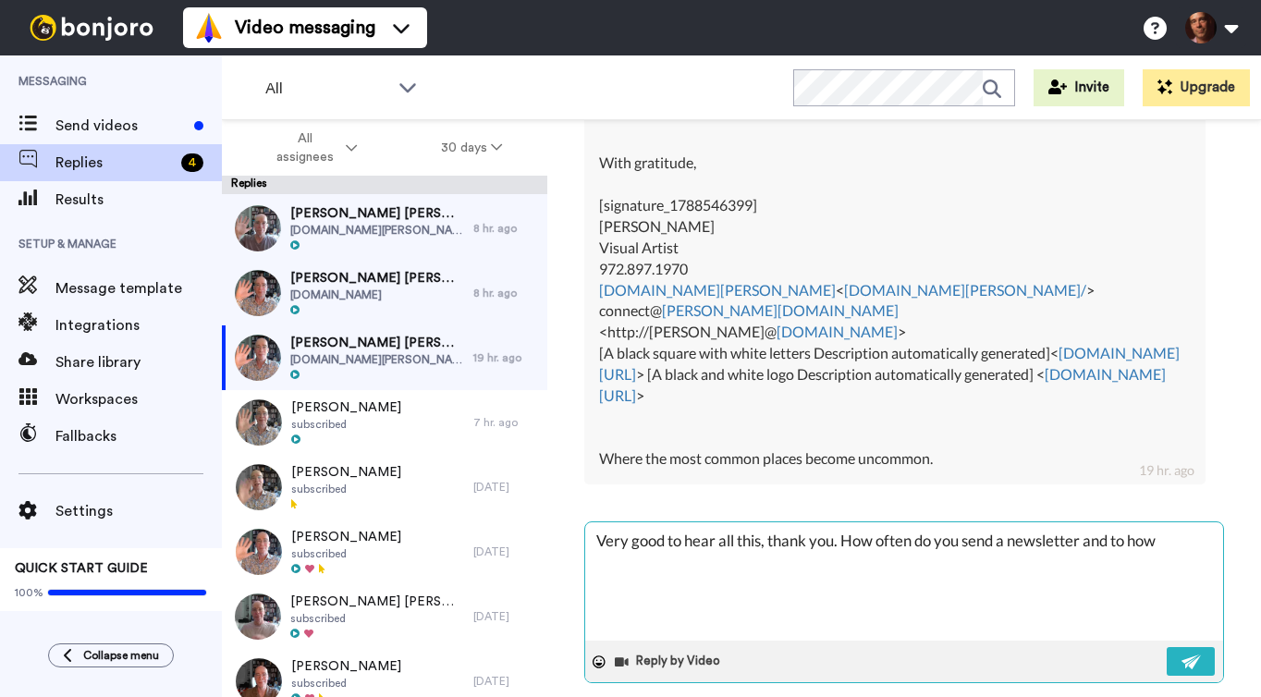
type textarea "x"
type textarea "Very good to hear all this, thank you. How often do you send a newsletter and t…"
type textarea "x"
type textarea "Very good to hear all this, thank you. How often do you send a newsletter and t…"
type textarea "x"
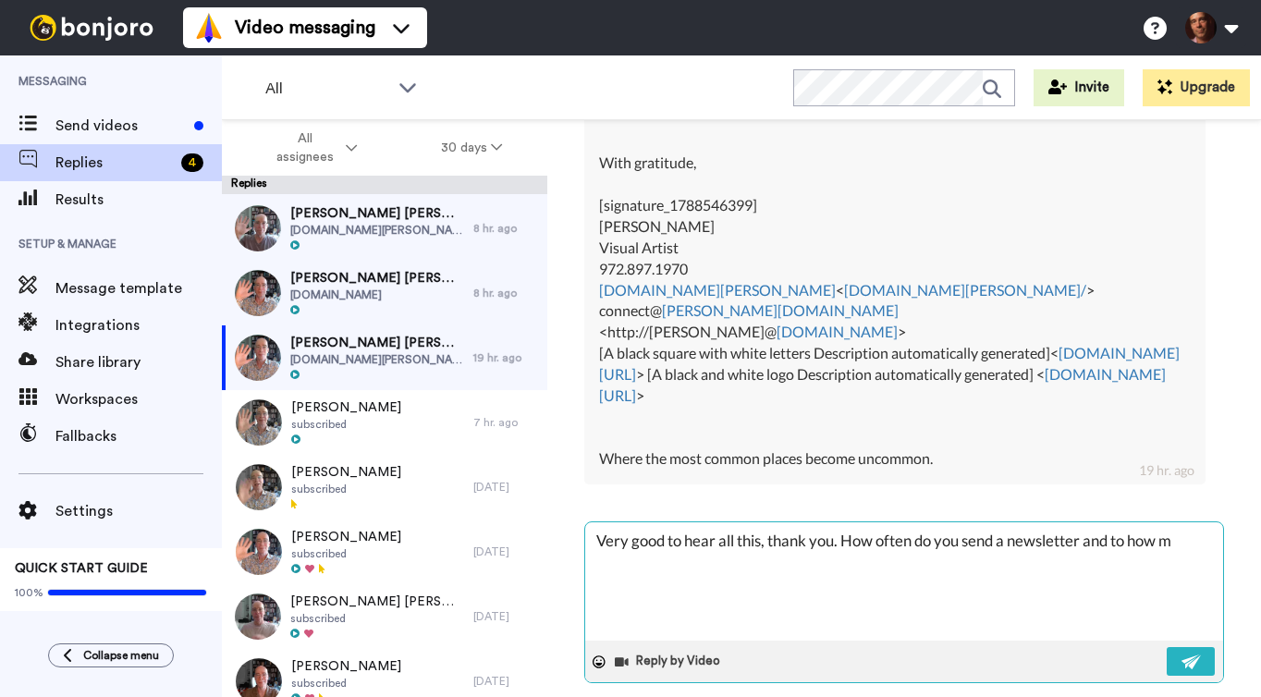
type textarea "Very good to hear all this, thank you. How often do you send a newsletter and t…"
type textarea "x"
type textarea "Very good to hear all this, thank you. How often do you send a newsletter and t…"
type textarea "x"
type textarea "Very good to hear all this, thank you. How often do you send a newsletter and t…"
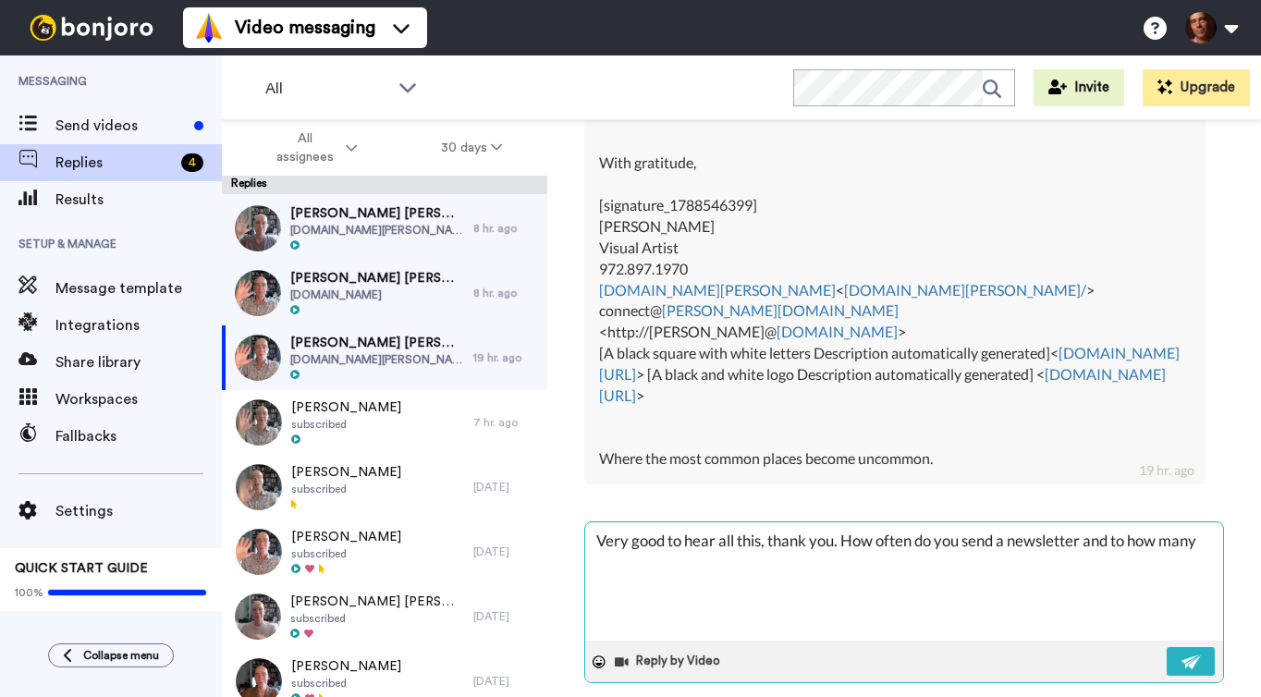
type textarea "x"
type textarea "Very good to hear all this, thank you. How often do you send a newsletter and t…"
type textarea "x"
type textarea "Very good to hear all this, thank you. How often do you send a newsletter and t…"
type textarea "x"
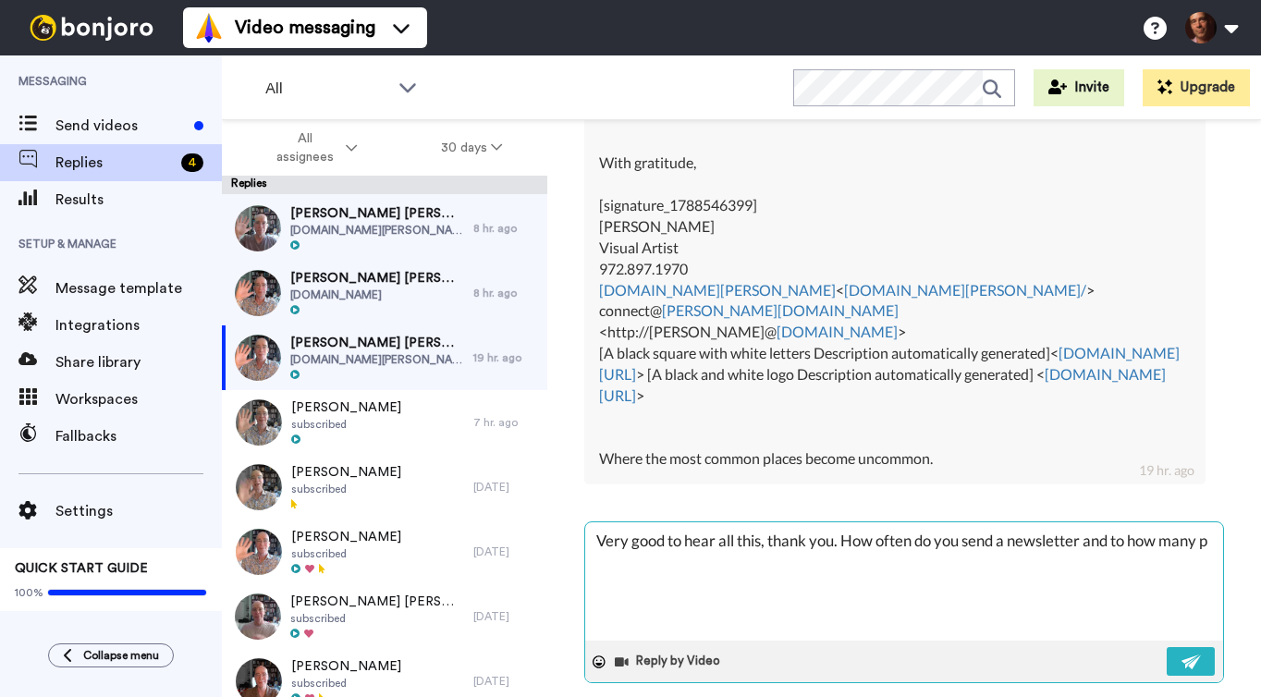
type textarea "Very good to hear all this, thank you. How often do you send a newsletter and t…"
type textarea "x"
type textarea "Very good to hear all this, thank you. How often do you send a newsletter and t…"
type textarea "x"
type textarea "Very good to hear all this, thank you. How often do you send a newsletter and t…"
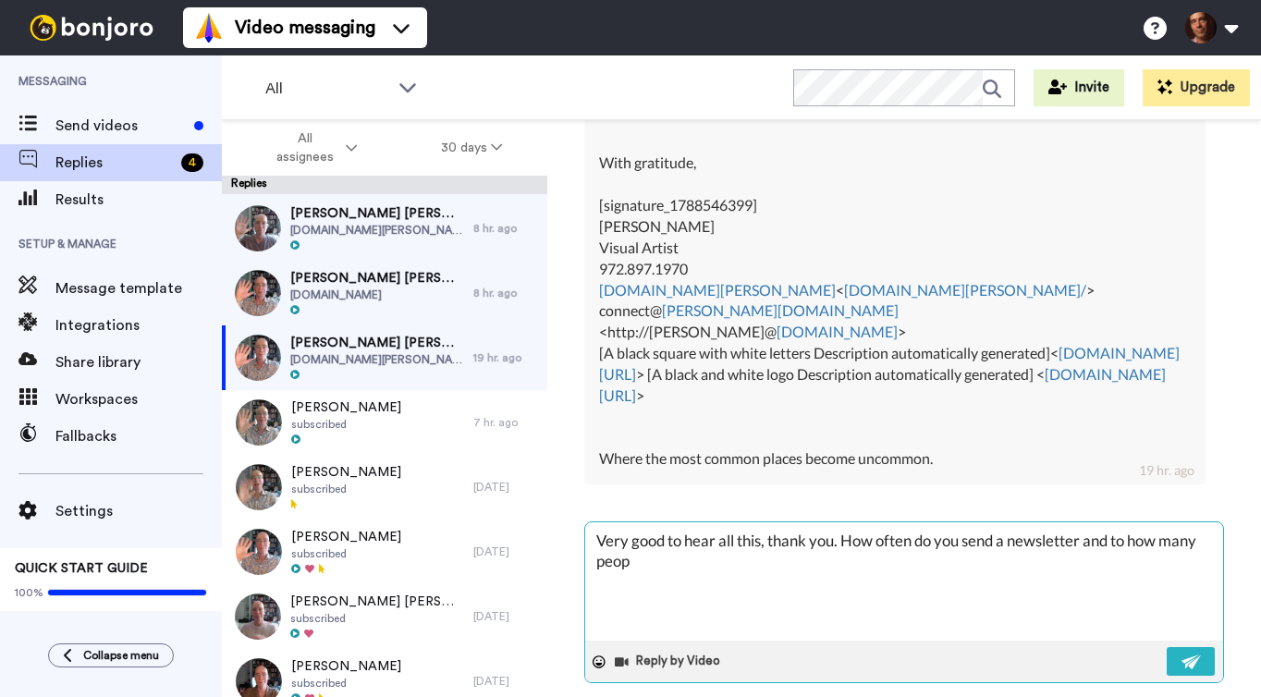
type textarea "x"
type textarea "Very good to hear all this, thank you. How often do you send a newsletter and t…"
type textarea "x"
type textarea "Very good to hear all this, thank you. How often do you send a newsletter and t…"
type textarea "x"
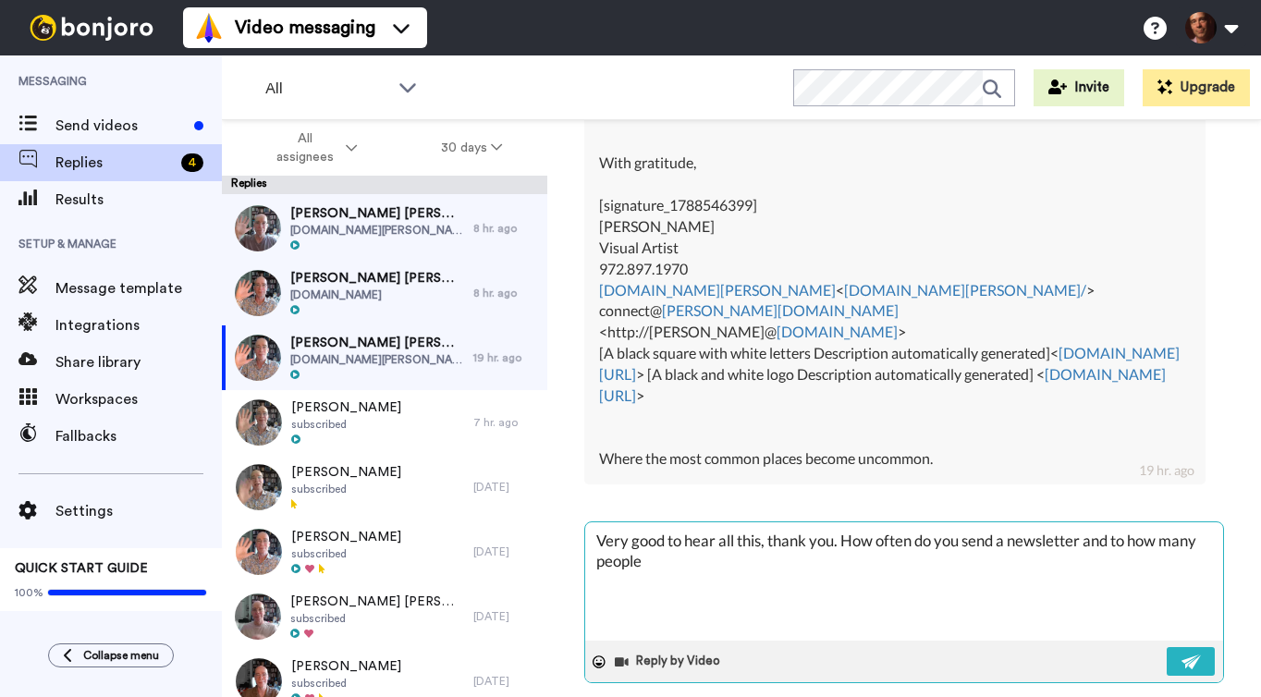
type textarea "Very good to hear all this, thank you. How often do you send a newsletter and t…"
type textarea "x"
type textarea "Very good to hear all this, thank you. How often do you send a newsletter and t…"
type textarea "x"
type textarea "Very good to hear all this, thank you. How often do you send a newsletter and t…"
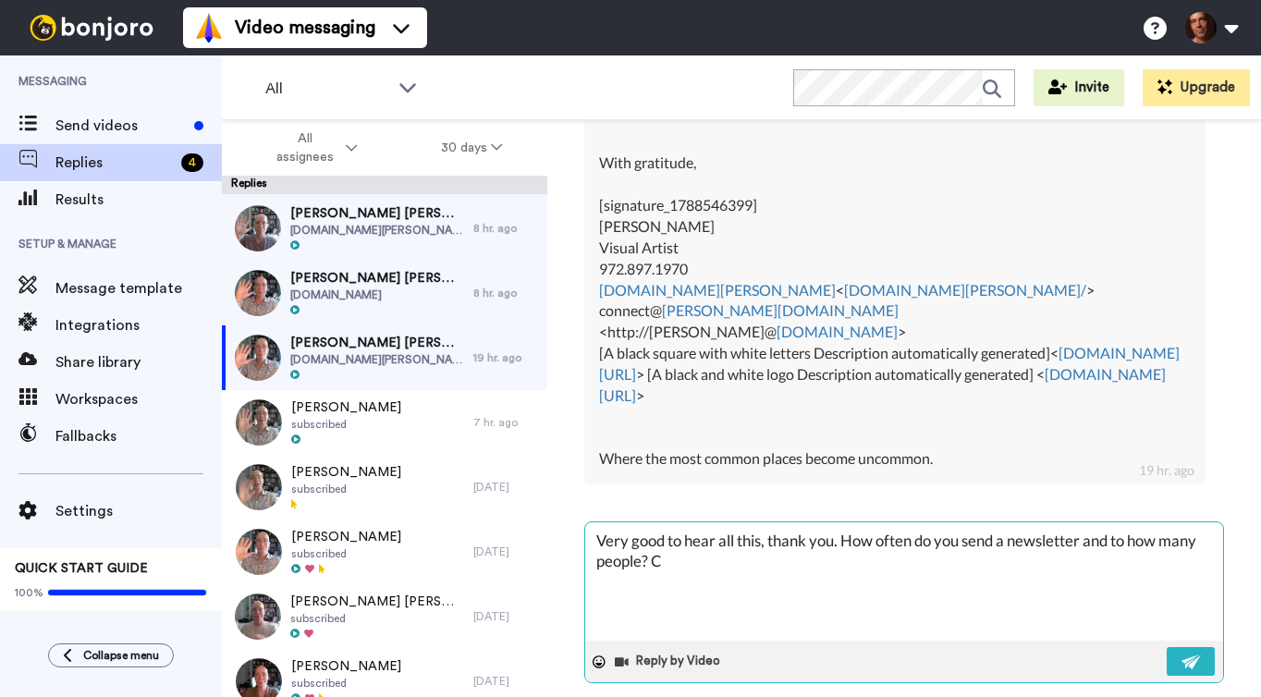
type textarea "x"
type textarea "Very good to hear all this, thank you. How often do you send a newsletter and t…"
type textarea "x"
type textarea "Very good to hear all this, thank you. How often do you send a newsletter and t…"
type textarea "x"
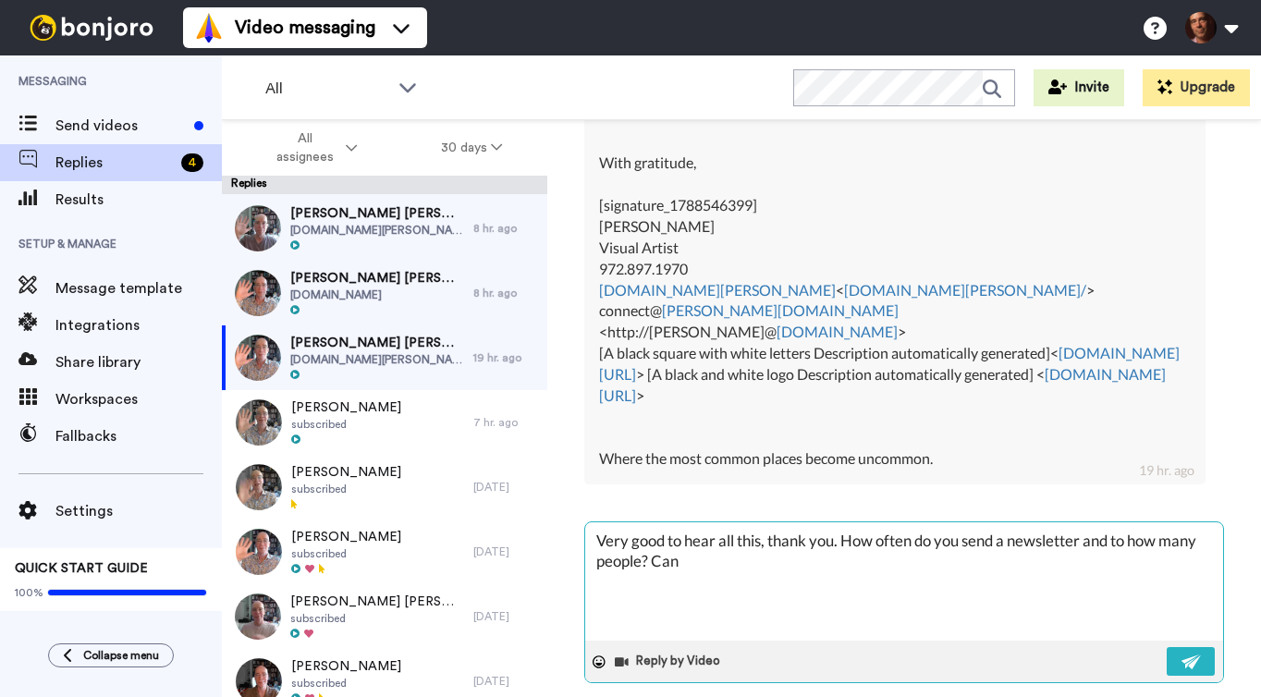
type textarea "Very good to hear all this, thank you. How often do you send a newsletter and t…"
click at [1185, 655] on img at bounding box center [1192, 662] width 20 height 15
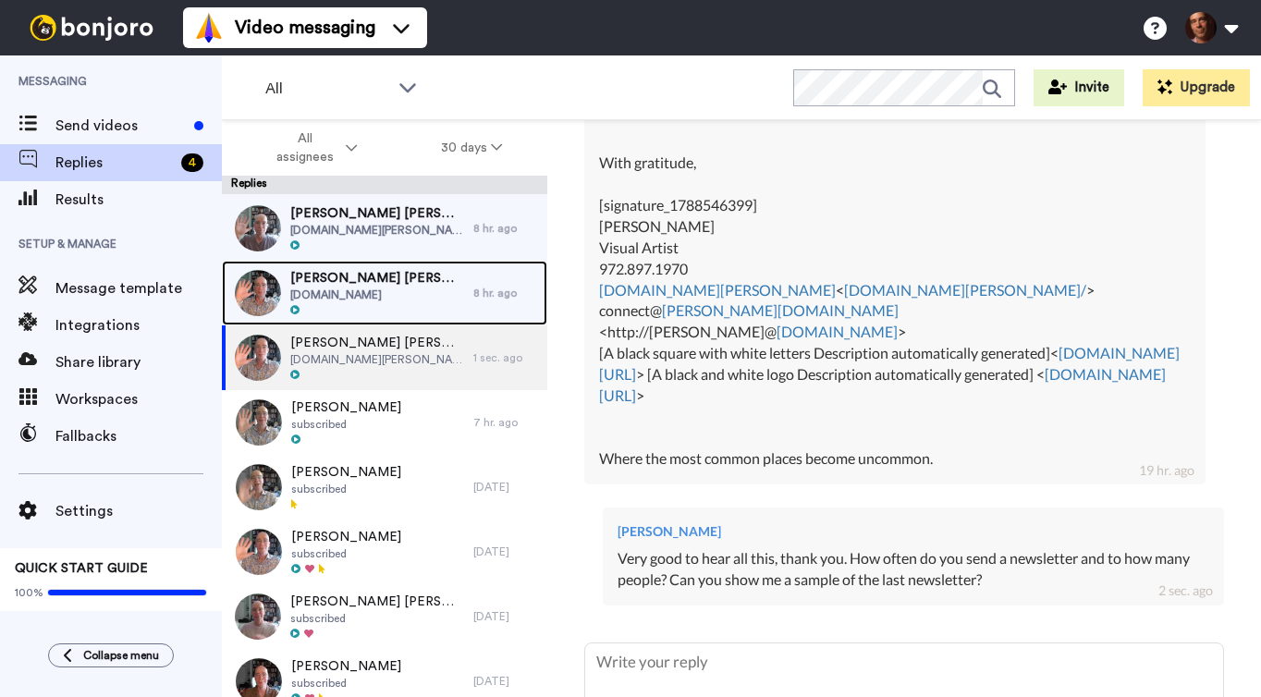
click at [407, 295] on span "[DOMAIN_NAME]" at bounding box center [377, 295] width 174 height 15
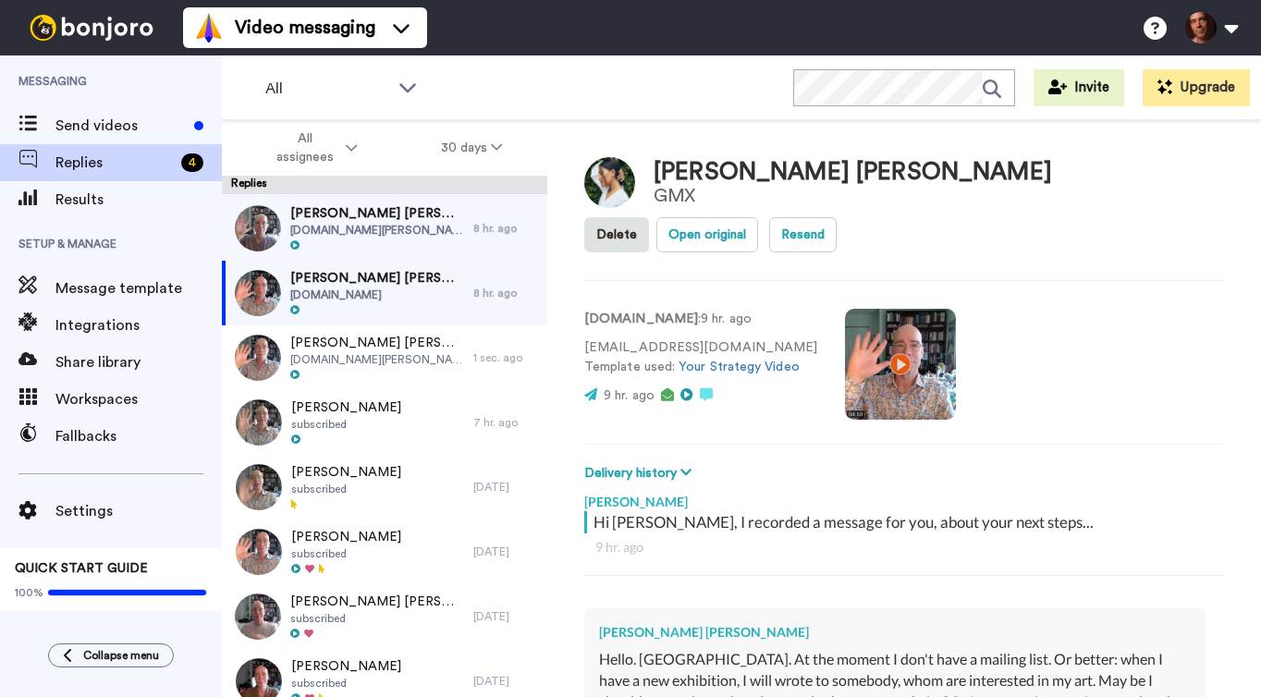
scroll to position [277, 0]
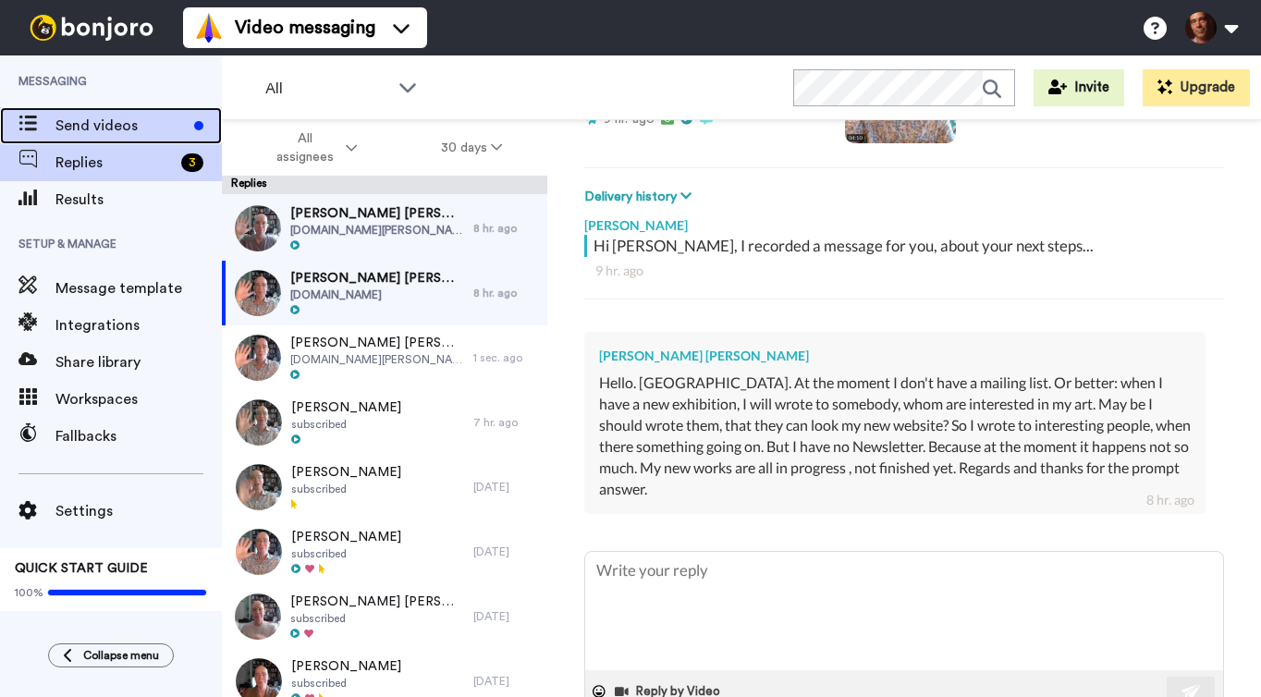
click at [155, 126] on span "Send videos" at bounding box center [120, 126] width 131 height 22
